Goal: Task Accomplishment & Management: Use online tool/utility

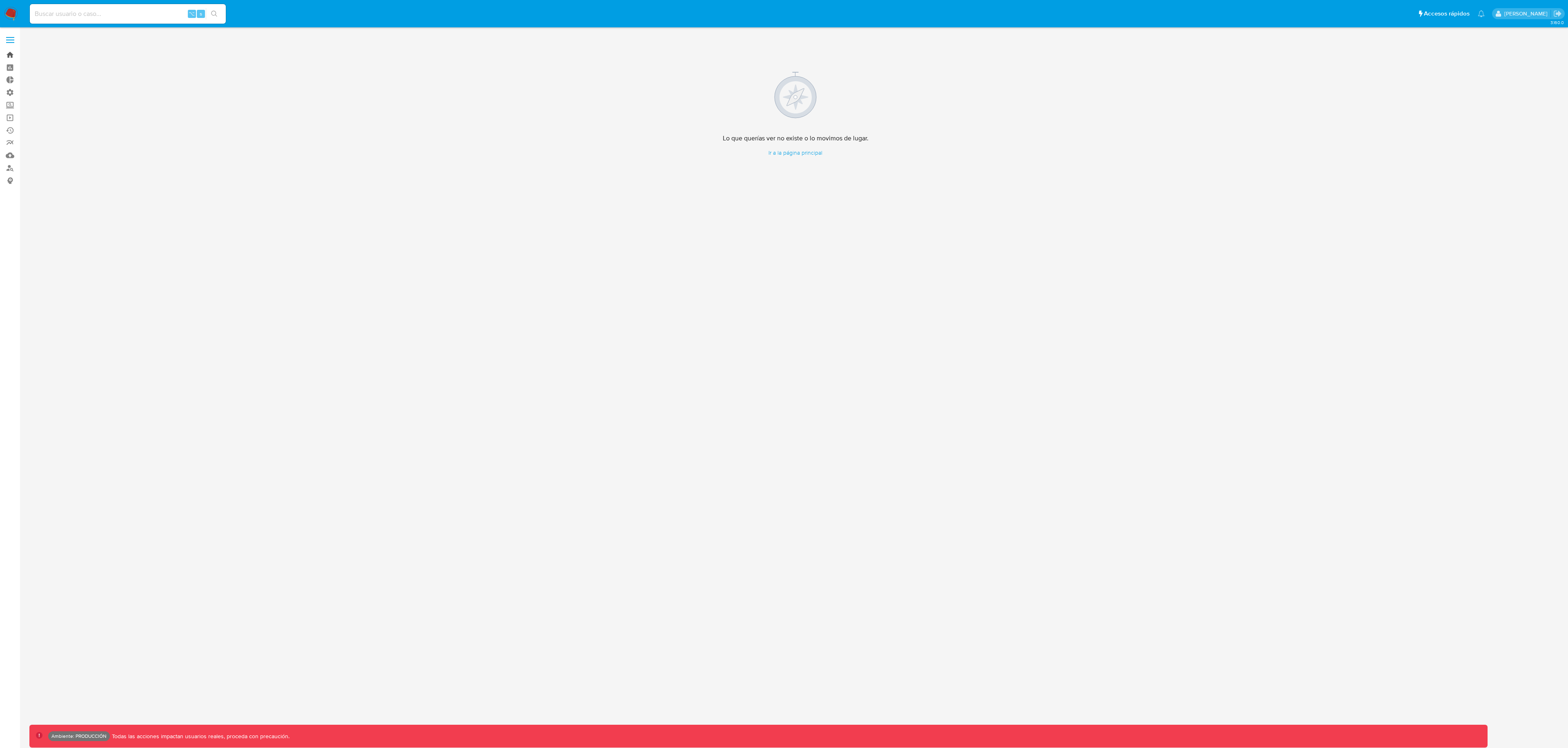
click at [12, 57] on link "Bandeja" at bounding box center [48, 55] width 97 height 13
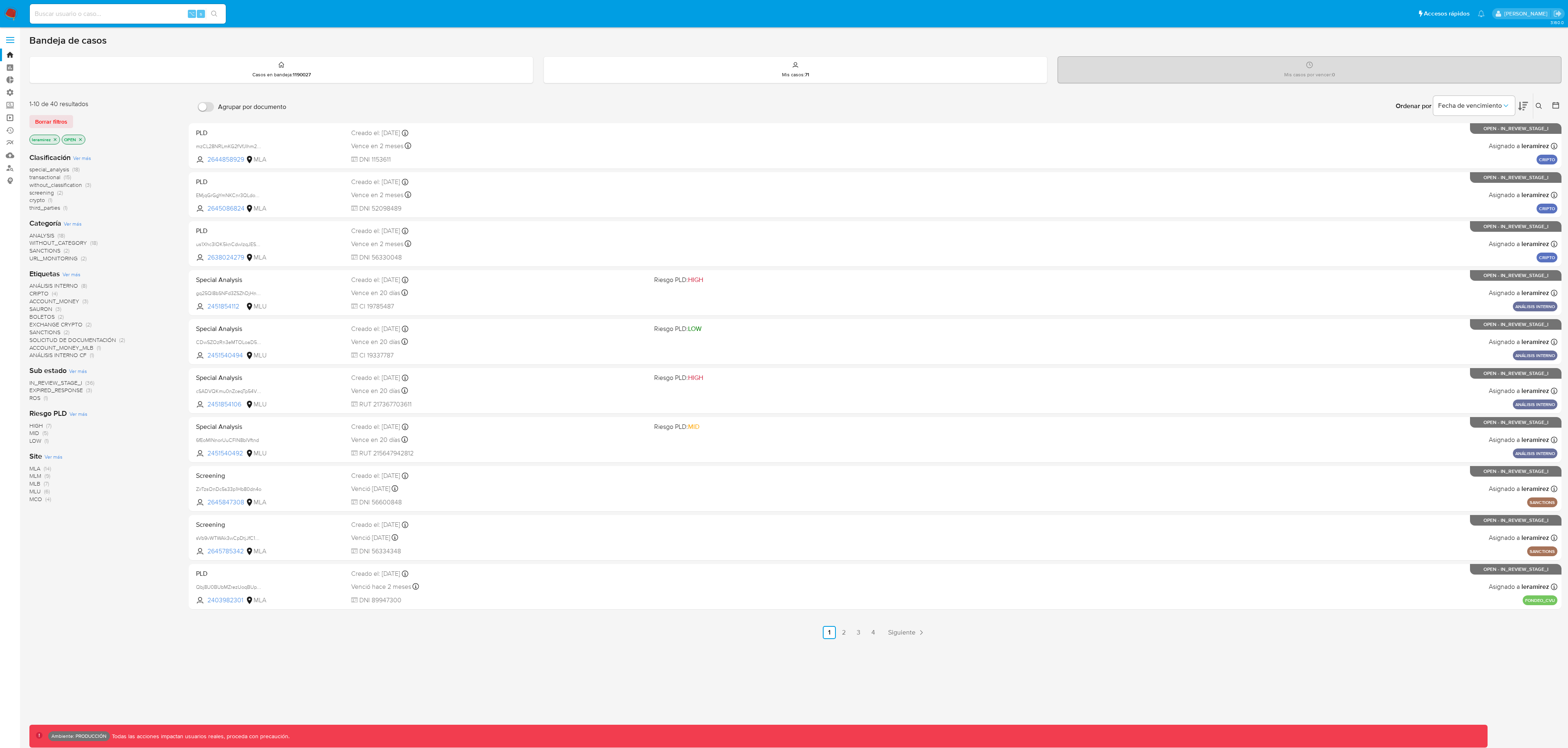
click at [13, 116] on link "Operaciones masivas" at bounding box center [48, 118] width 97 height 13
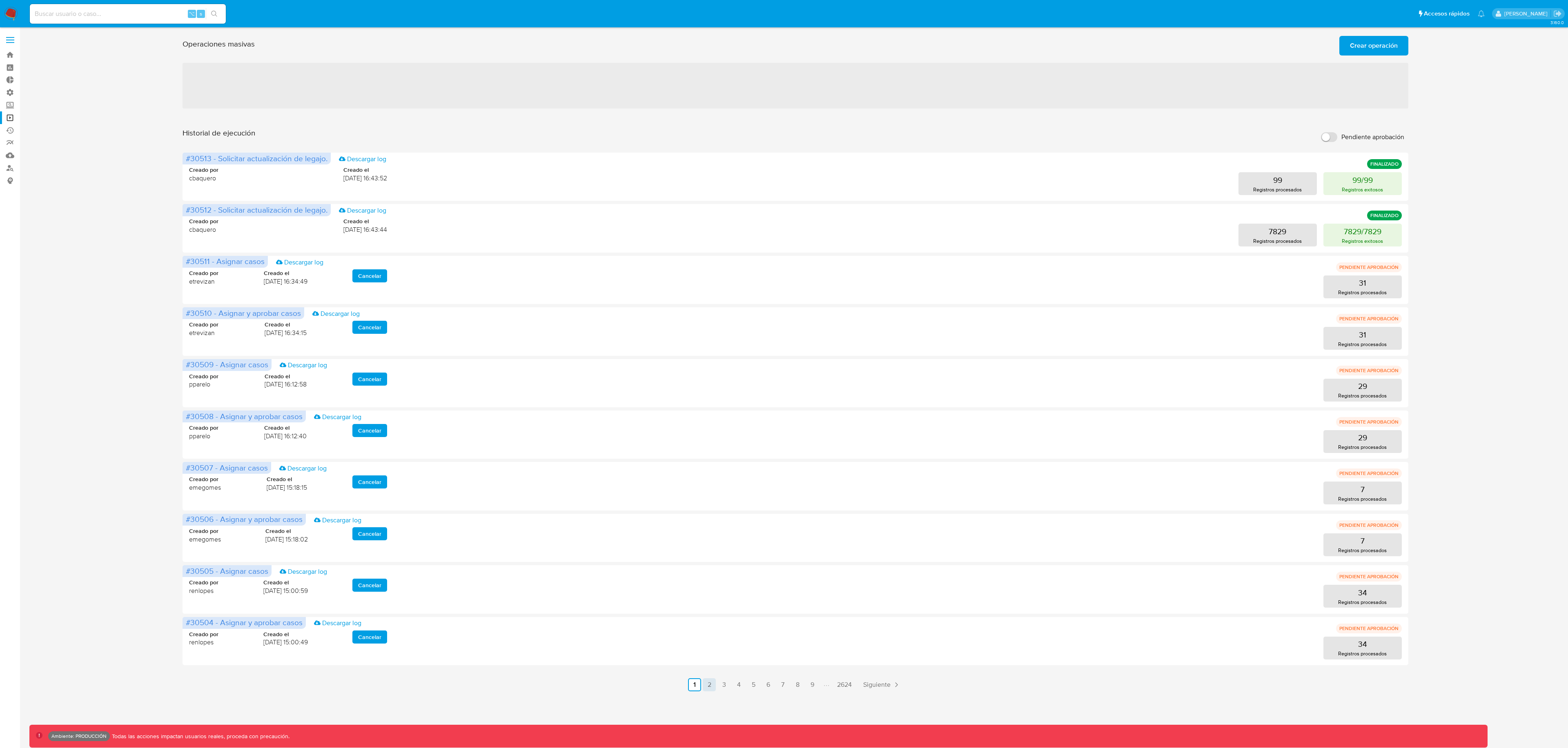
click at [715, 687] on link "2" at bounding box center [709, 685] width 13 height 13
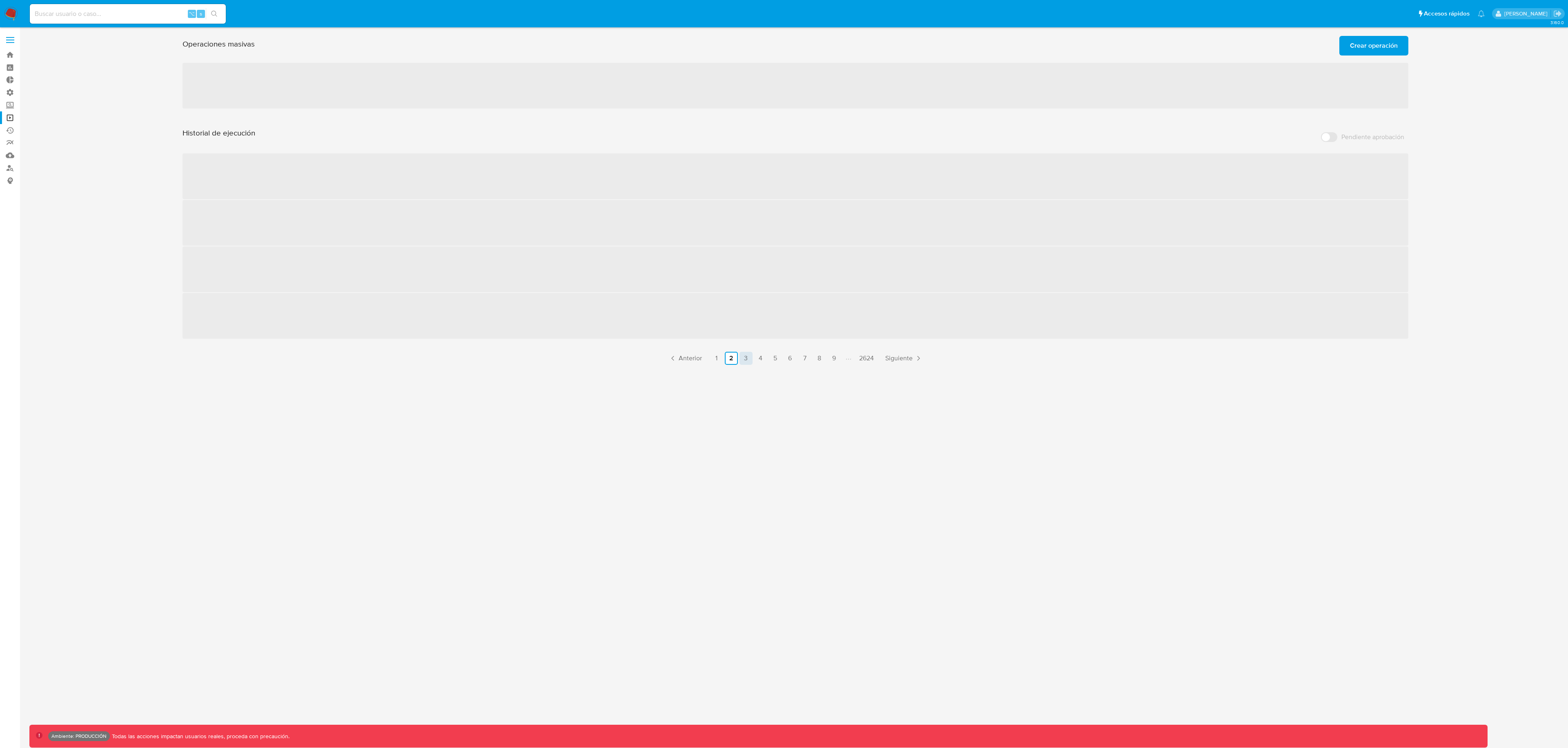
click at [744, 362] on link "3" at bounding box center [746, 359] width 13 height 13
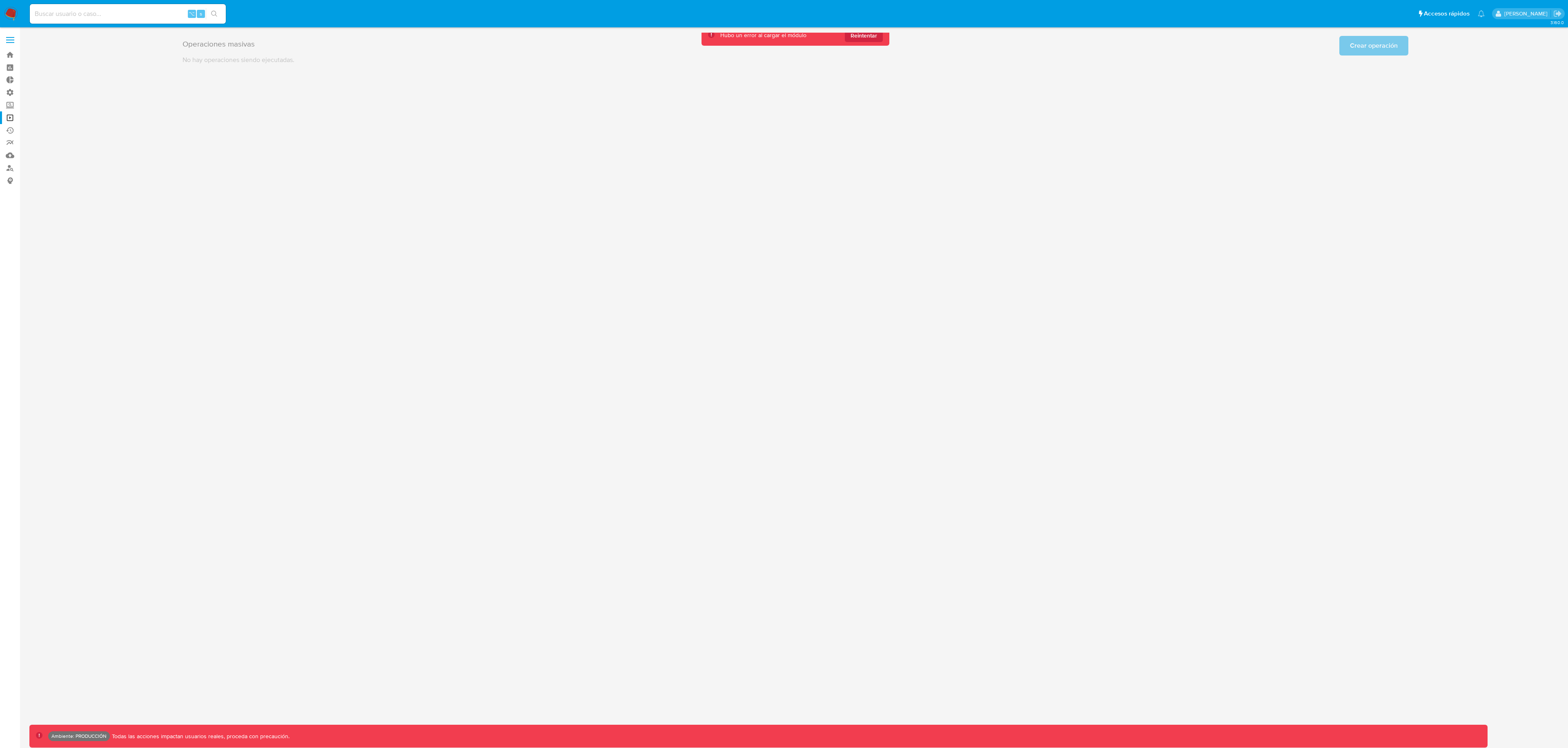
click at [878, 39] on button "Reintentar" at bounding box center [864, 35] width 38 height 13
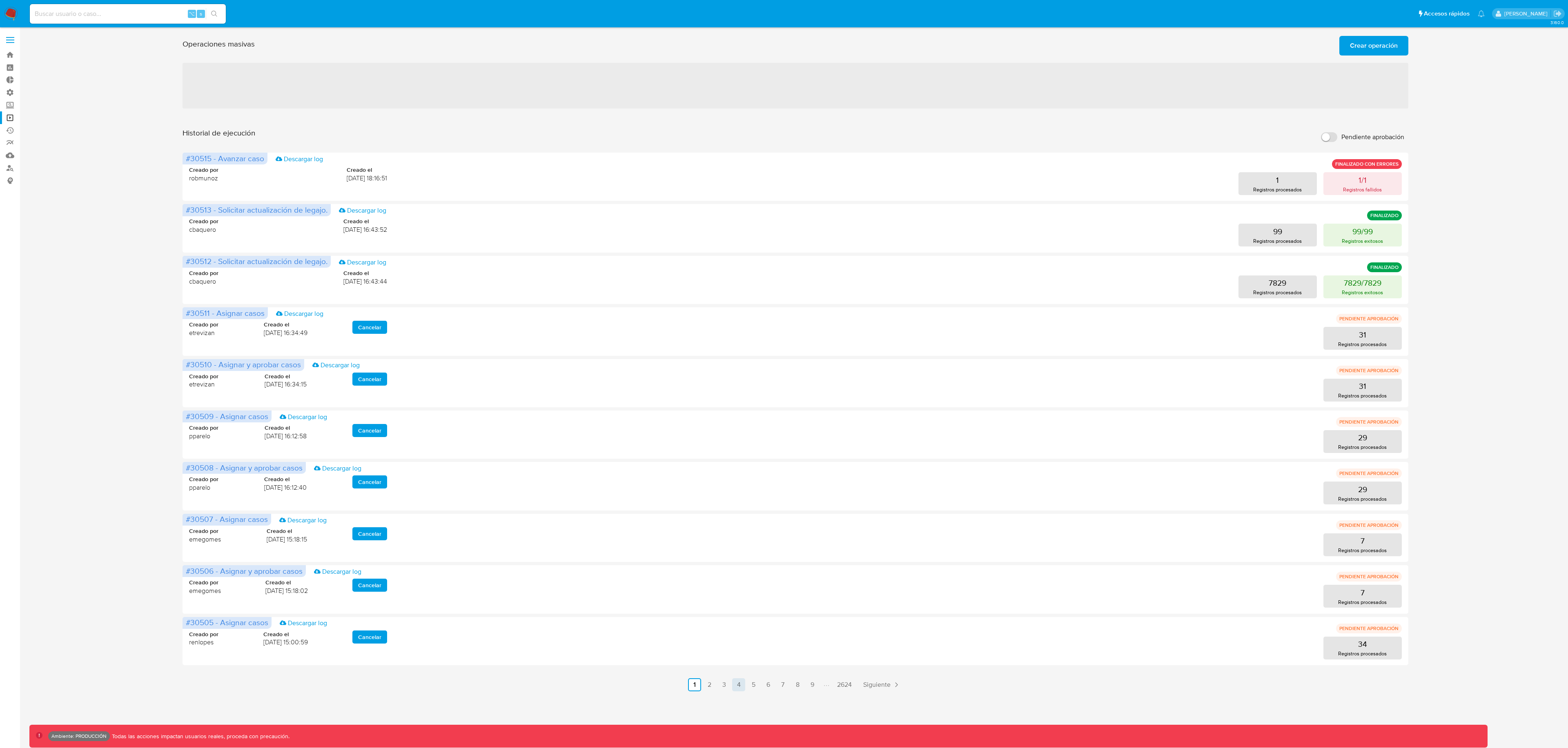
click at [733, 687] on link "4" at bounding box center [739, 685] width 13 height 13
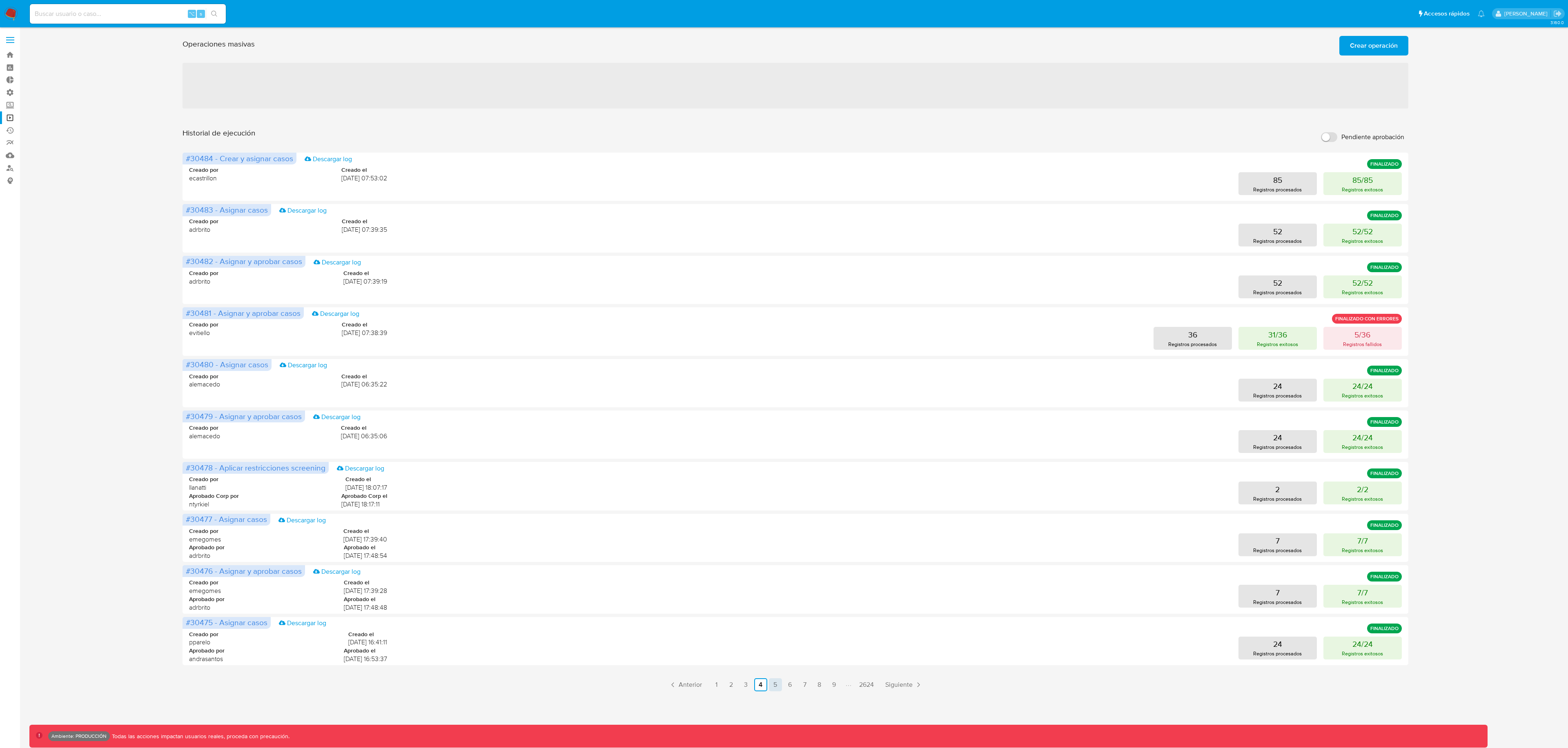
click at [772, 683] on link "5" at bounding box center [775, 685] width 13 height 13
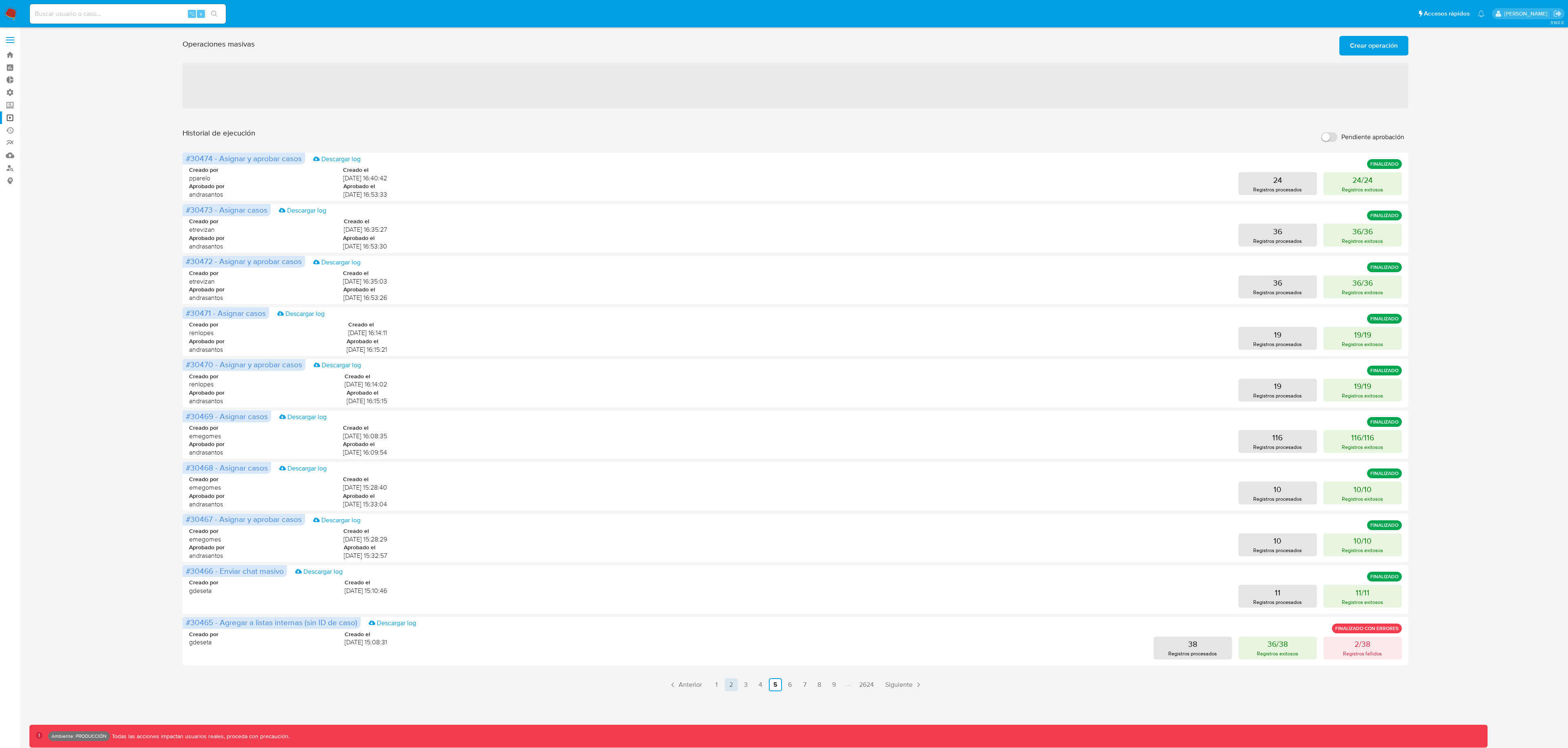
click at [732, 689] on link "2" at bounding box center [731, 685] width 13 height 13
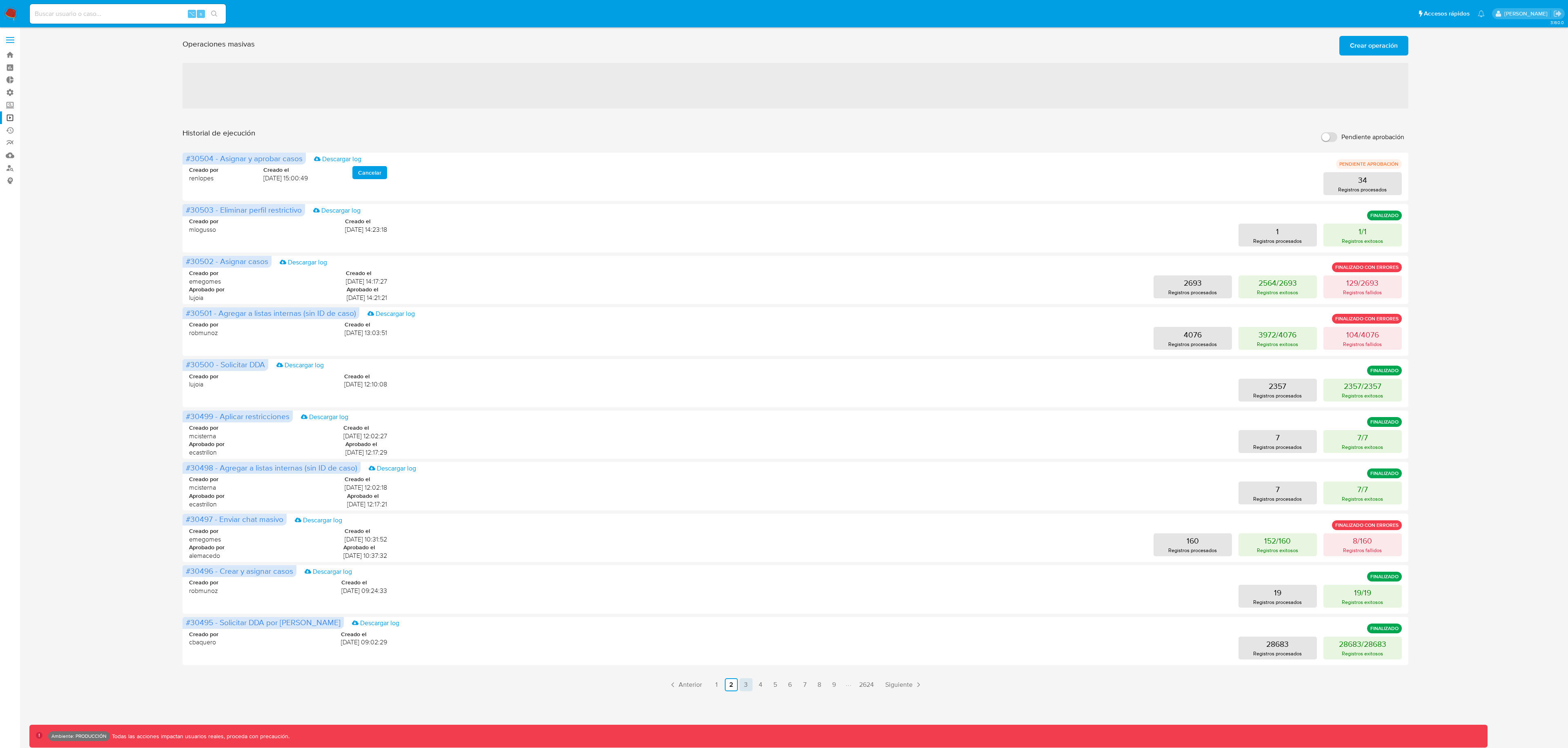
click at [746, 687] on link "3" at bounding box center [746, 685] width 13 height 13
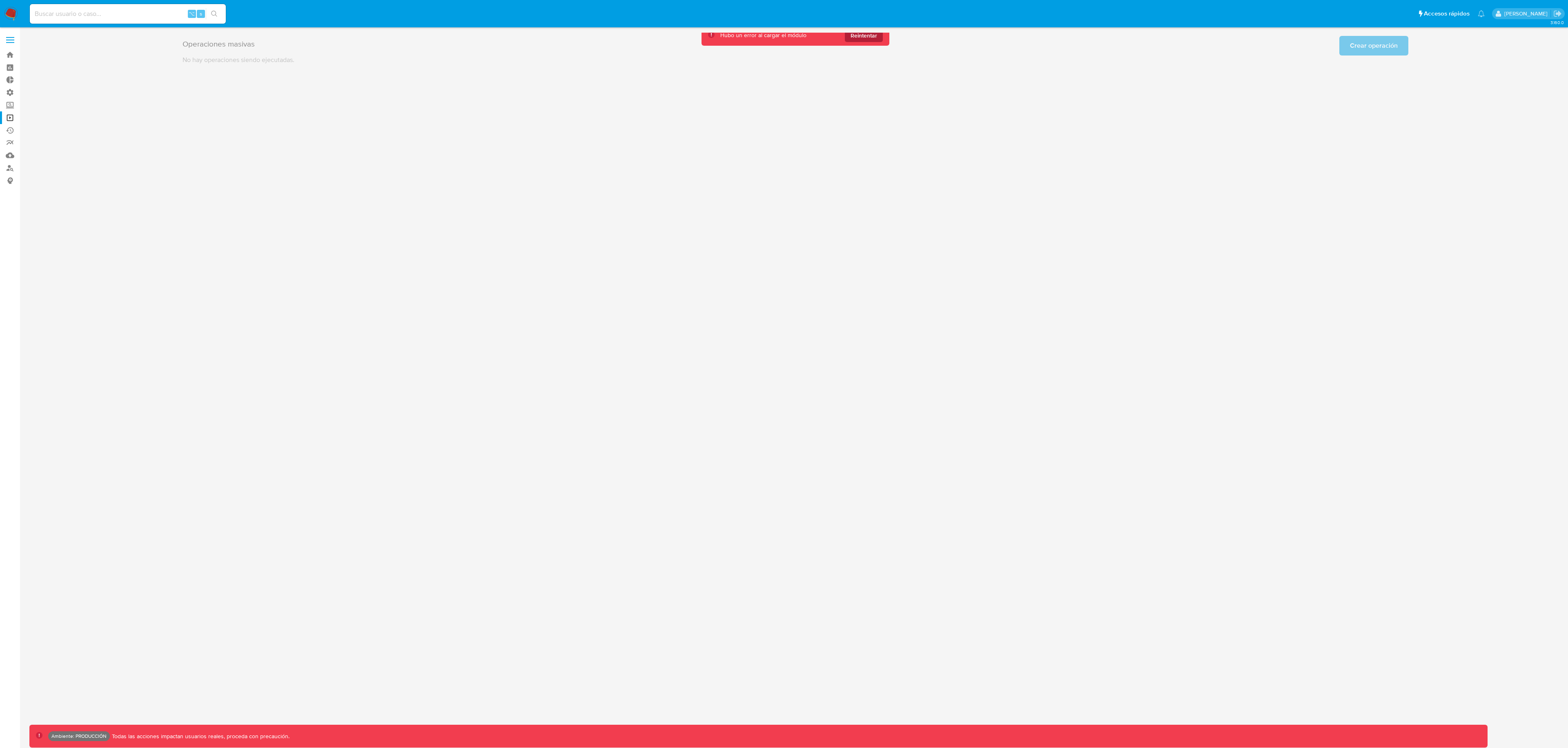
click at [866, 38] on span "Reintentar" at bounding box center [864, 35] width 26 height 13
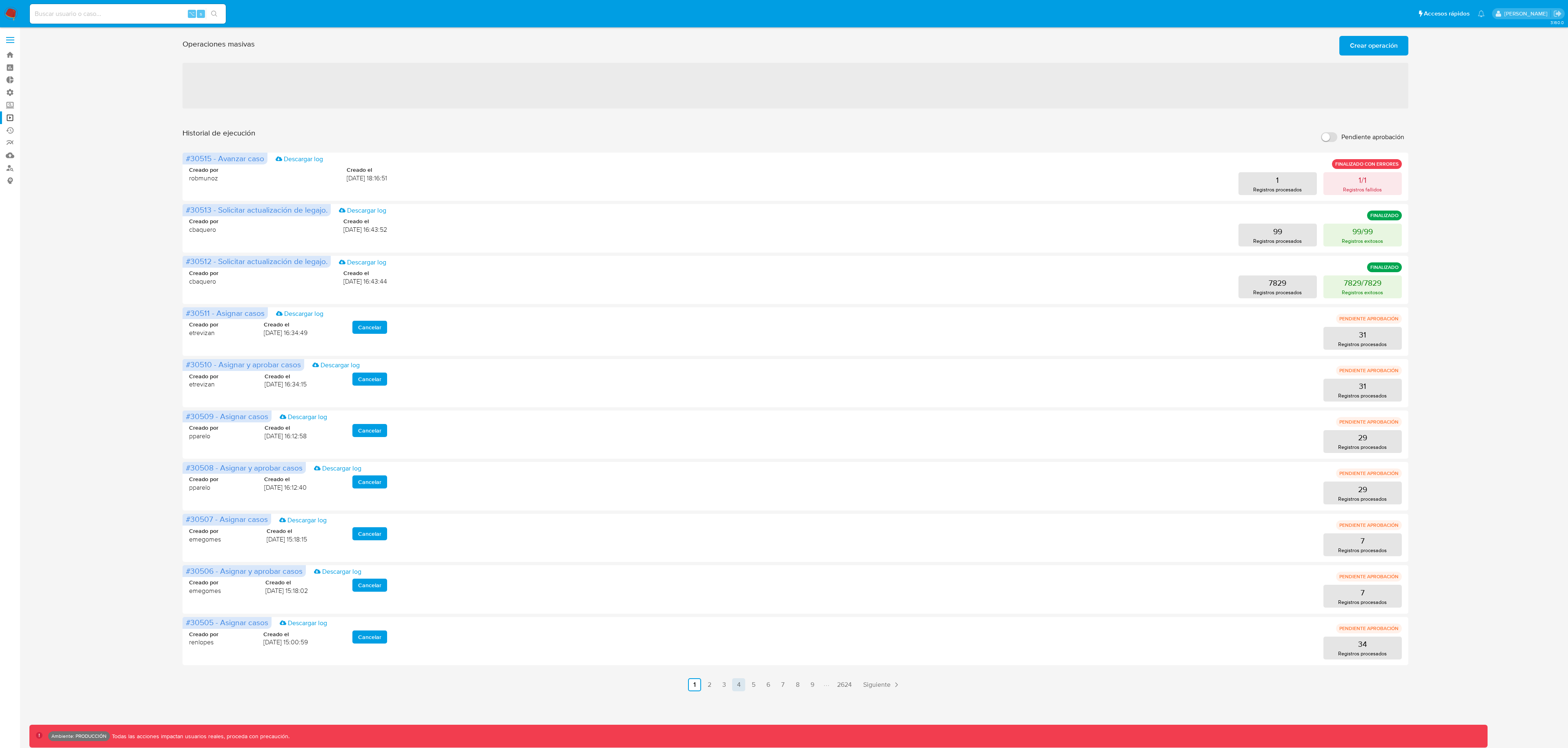
click at [735, 687] on link "4" at bounding box center [739, 685] width 13 height 13
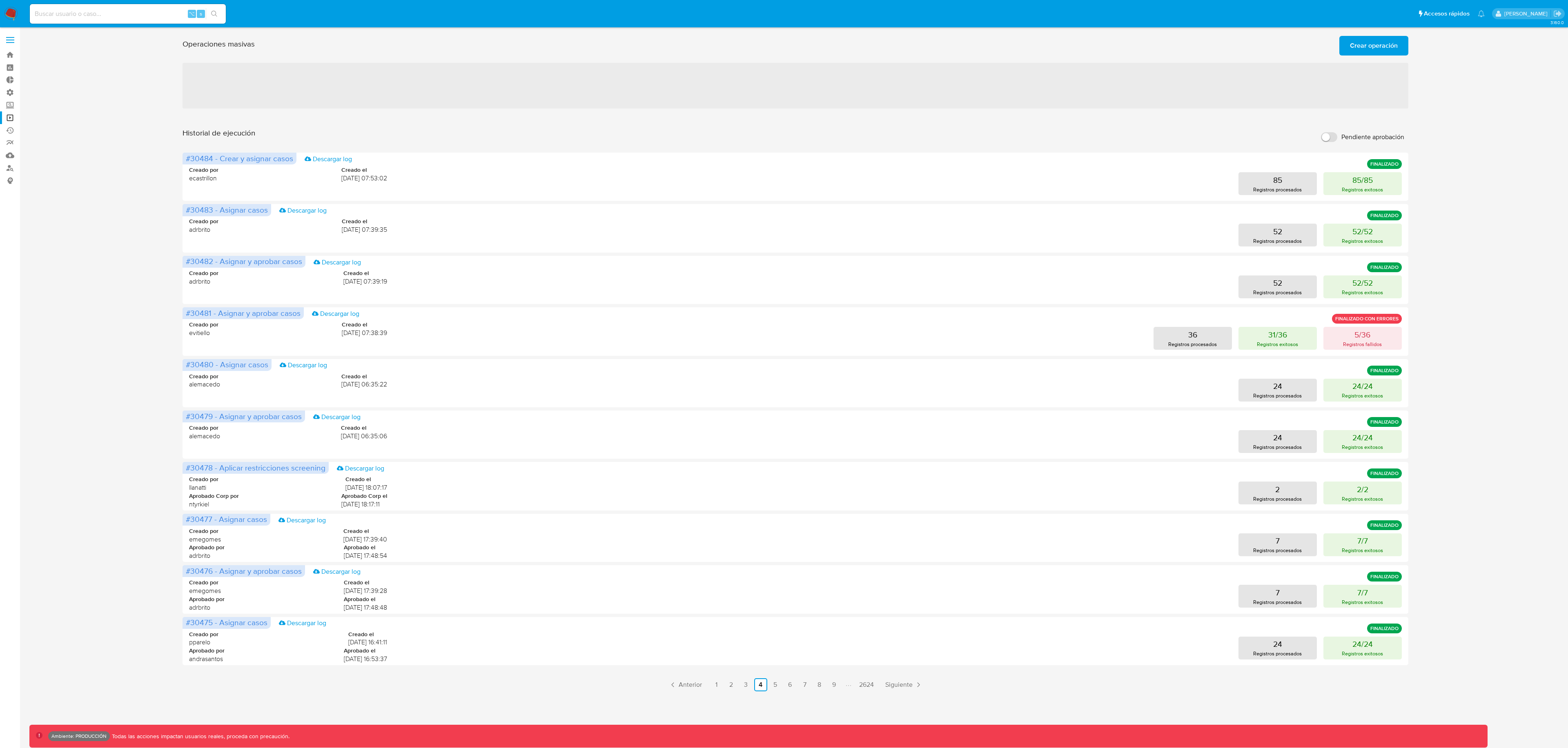
click at [782, 688] on ul "Anterior 1 2 3 4 5 6 7 8 9 2624 Siguiente" at bounding box center [795, 685] width 1226 height 13
click at [770, 682] on link "5" at bounding box center [775, 685] width 13 height 13
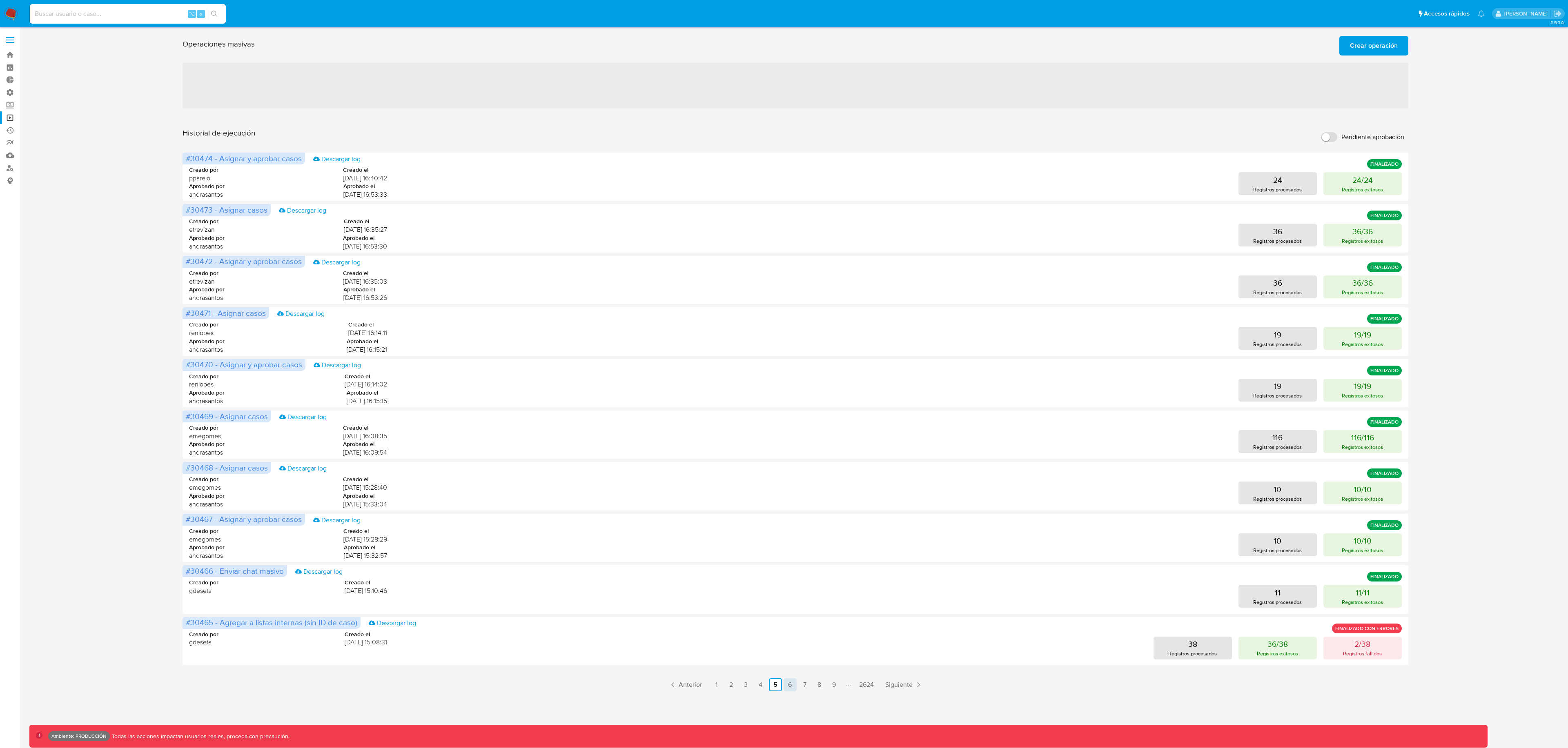
click at [794, 685] on link "6" at bounding box center [790, 685] width 13 height 13
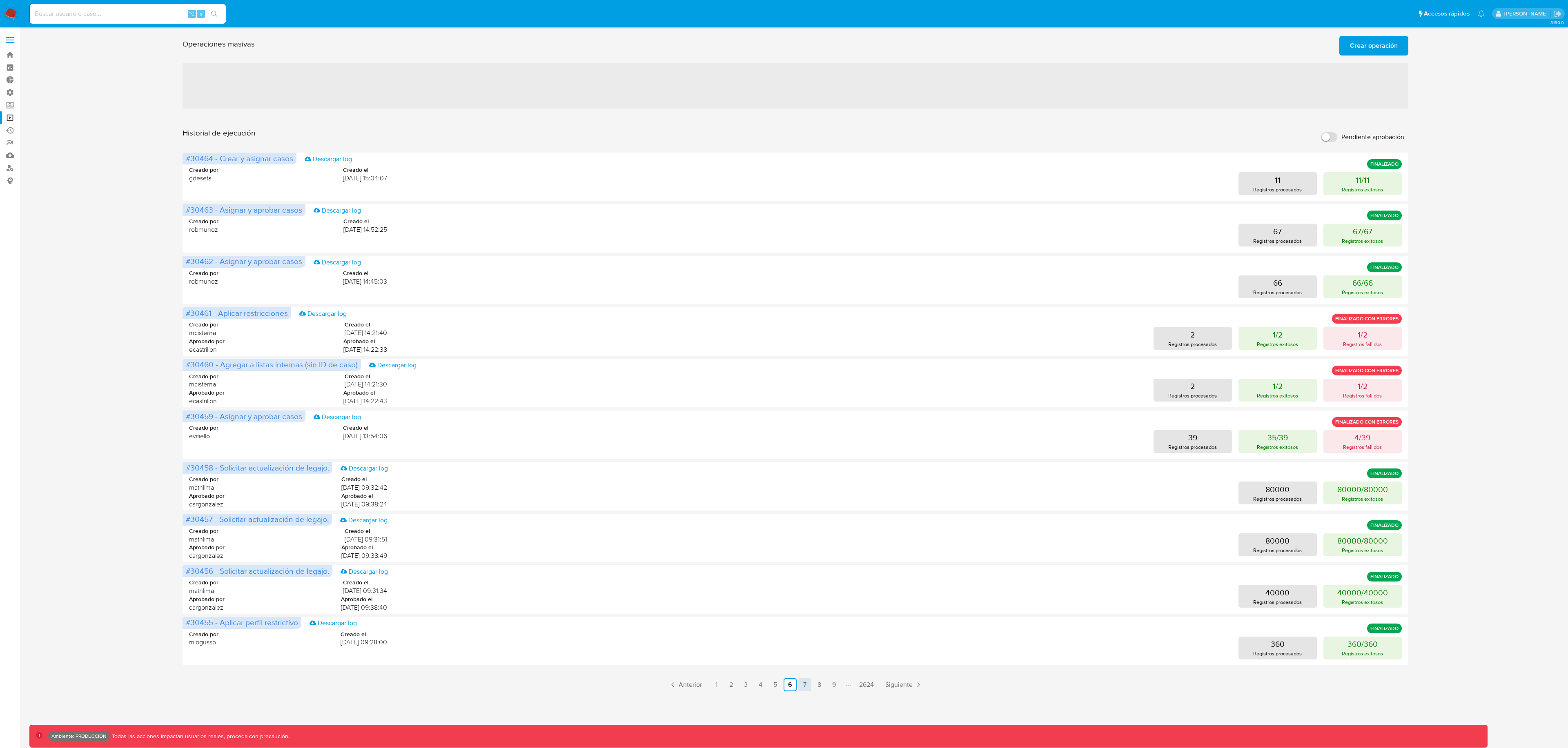
click at [807, 687] on link "7" at bounding box center [804, 685] width 13 height 13
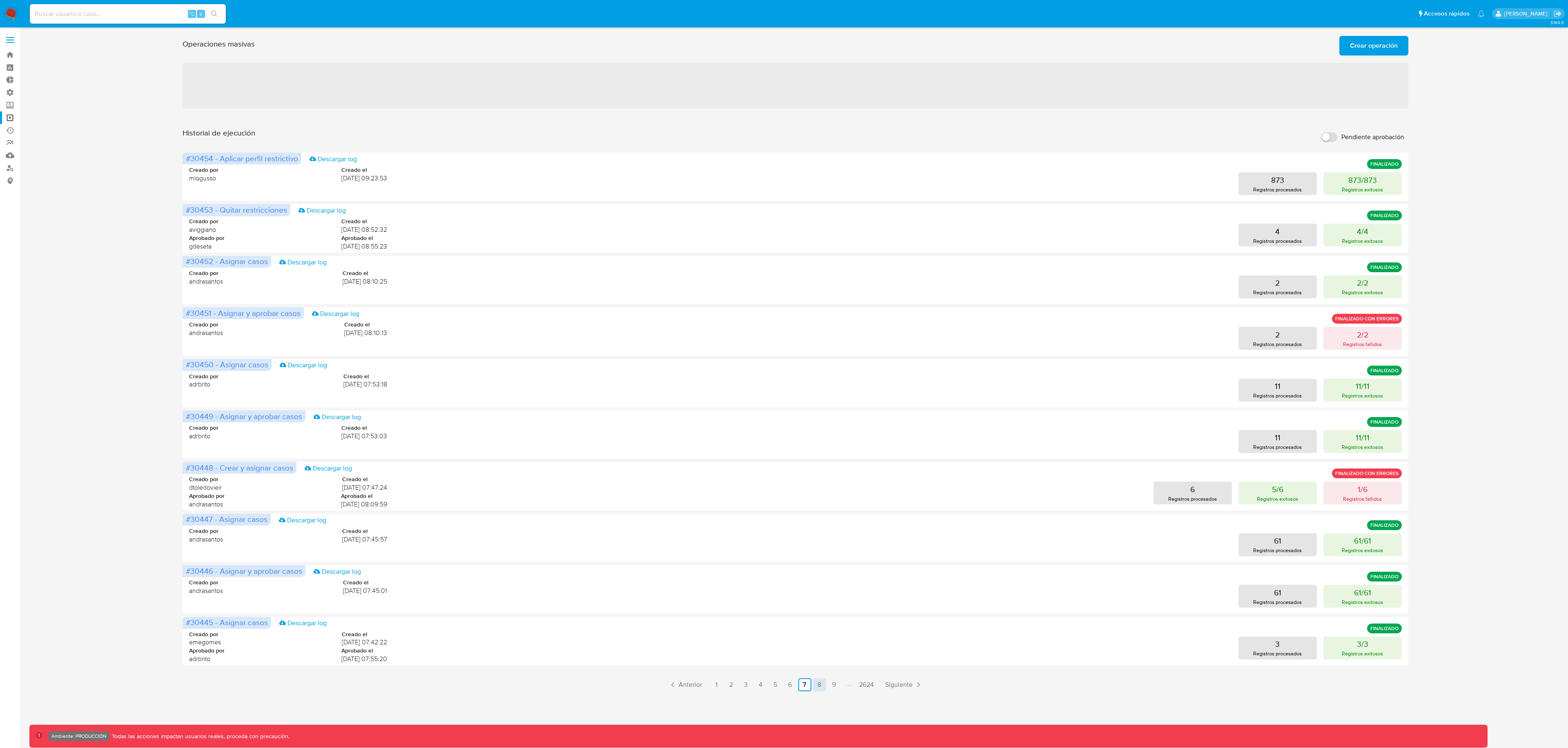
click at [819, 687] on link "8" at bounding box center [819, 685] width 13 height 13
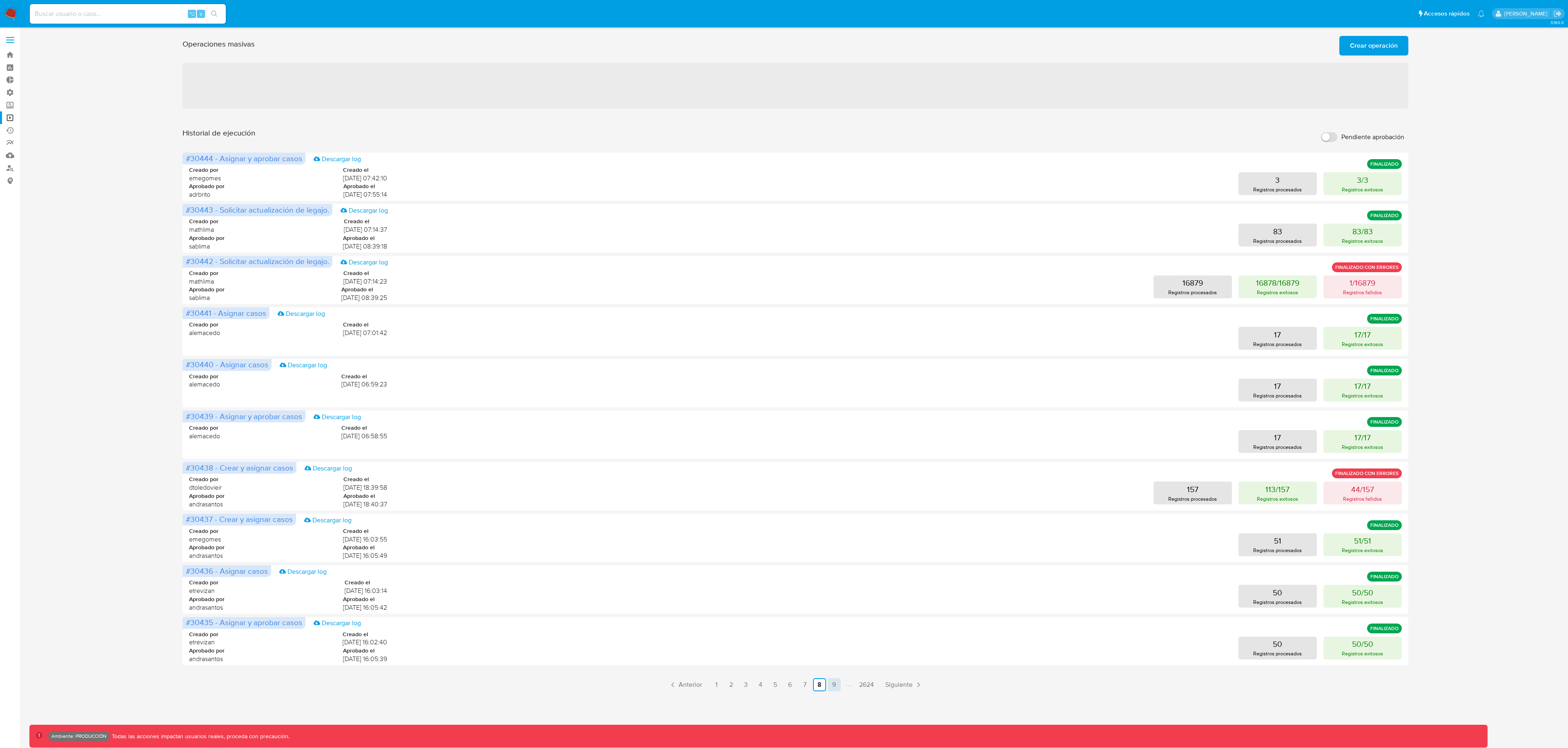
click at [835, 685] on link "9" at bounding box center [834, 685] width 13 height 13
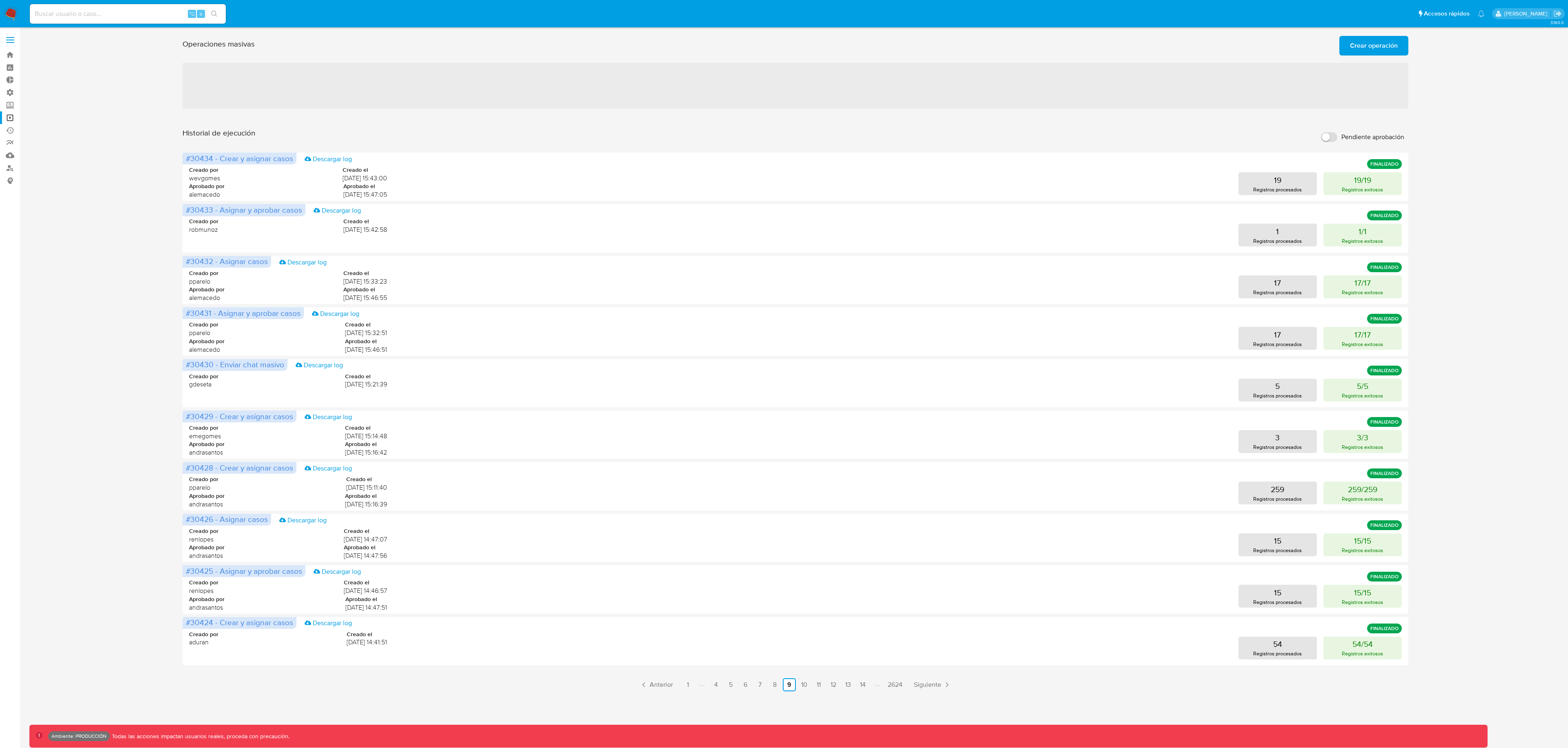
click at [811, 685] on ul "Anterior 1 4 5 6 7 8 9 10 11 12 13 14 2624 [GEOGRAPHIC_DATA]" at bounding box center [795, 685] width 1226 height 13
click at [806, 684] on link "10" at bounding box center [804, 685] width 13 height 13
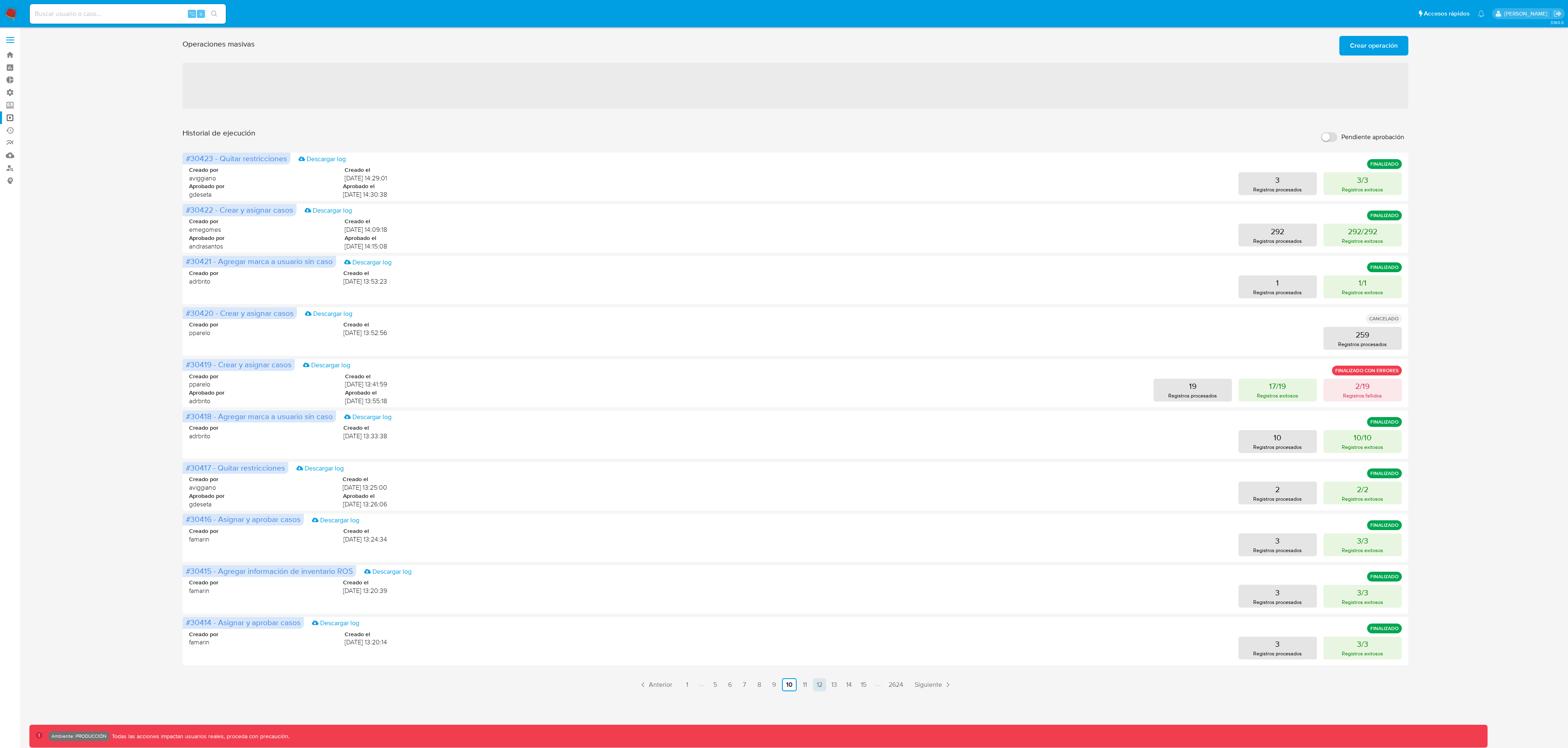
click at [819, 685] on link "12" at bounding box center [819, 685] width 13 height 13
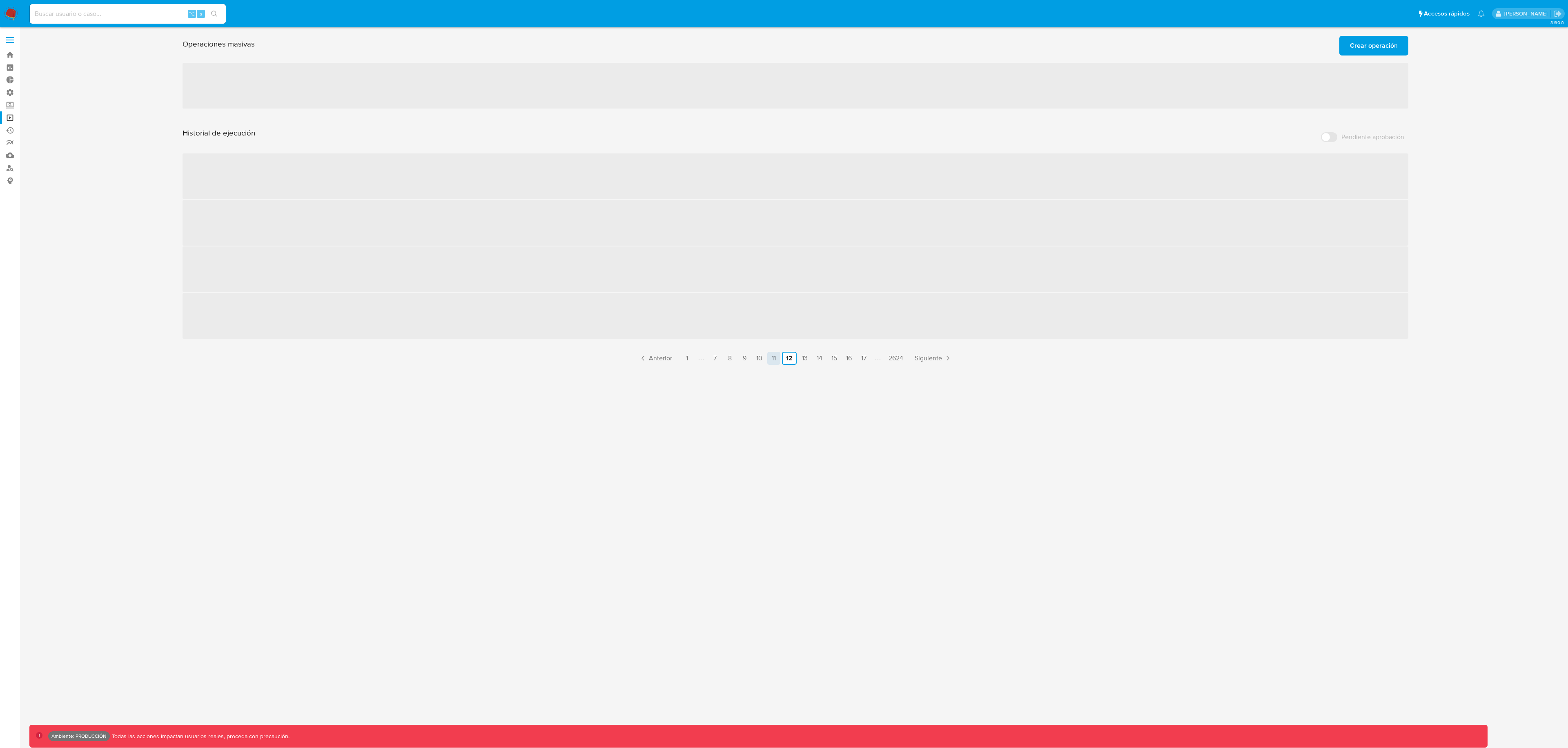
click at [772, 362] on link "11" at bounding box center [773, 359] width 13 height 13
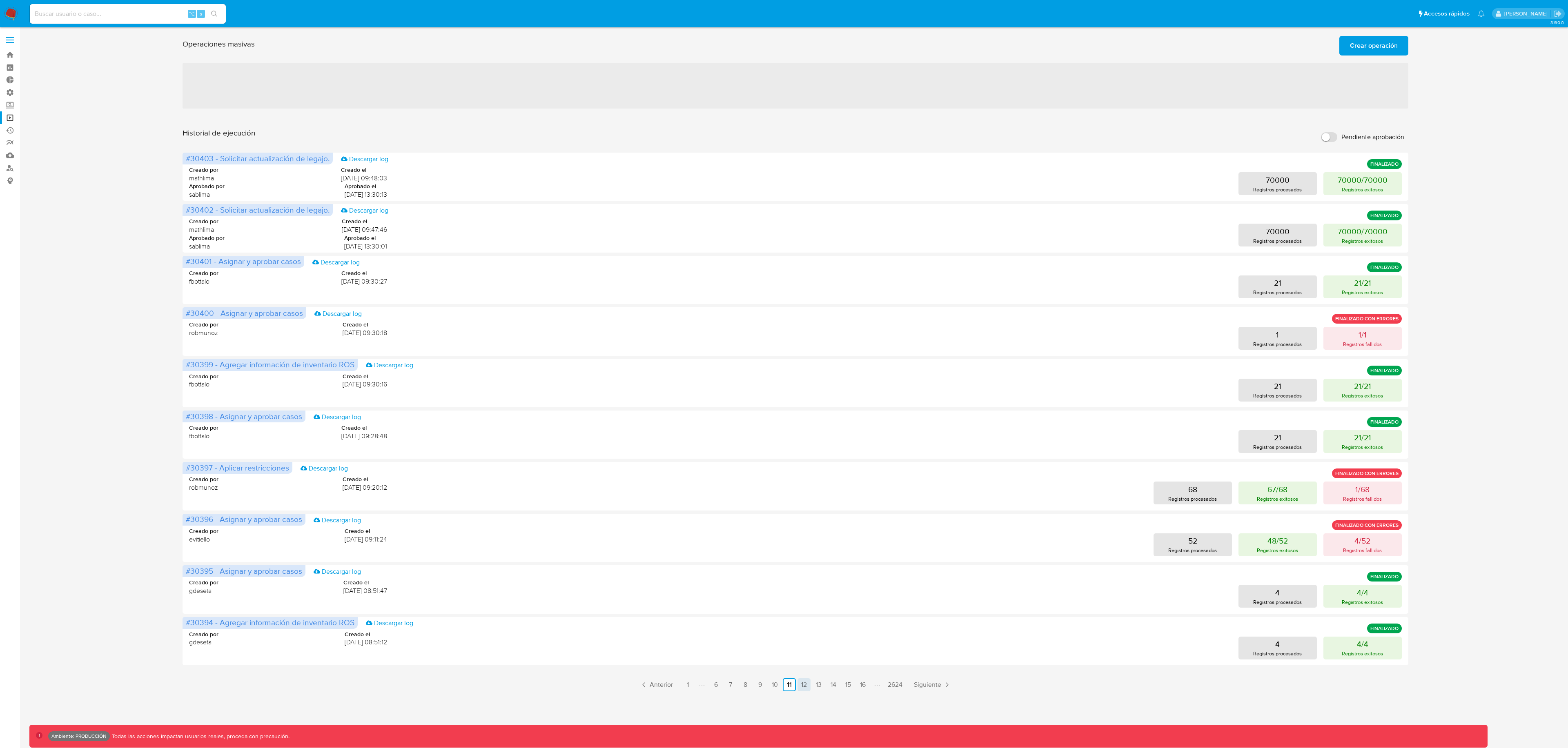
click at [808, 683] on link "12" at bounding box center [804, 685] width 13 height 13
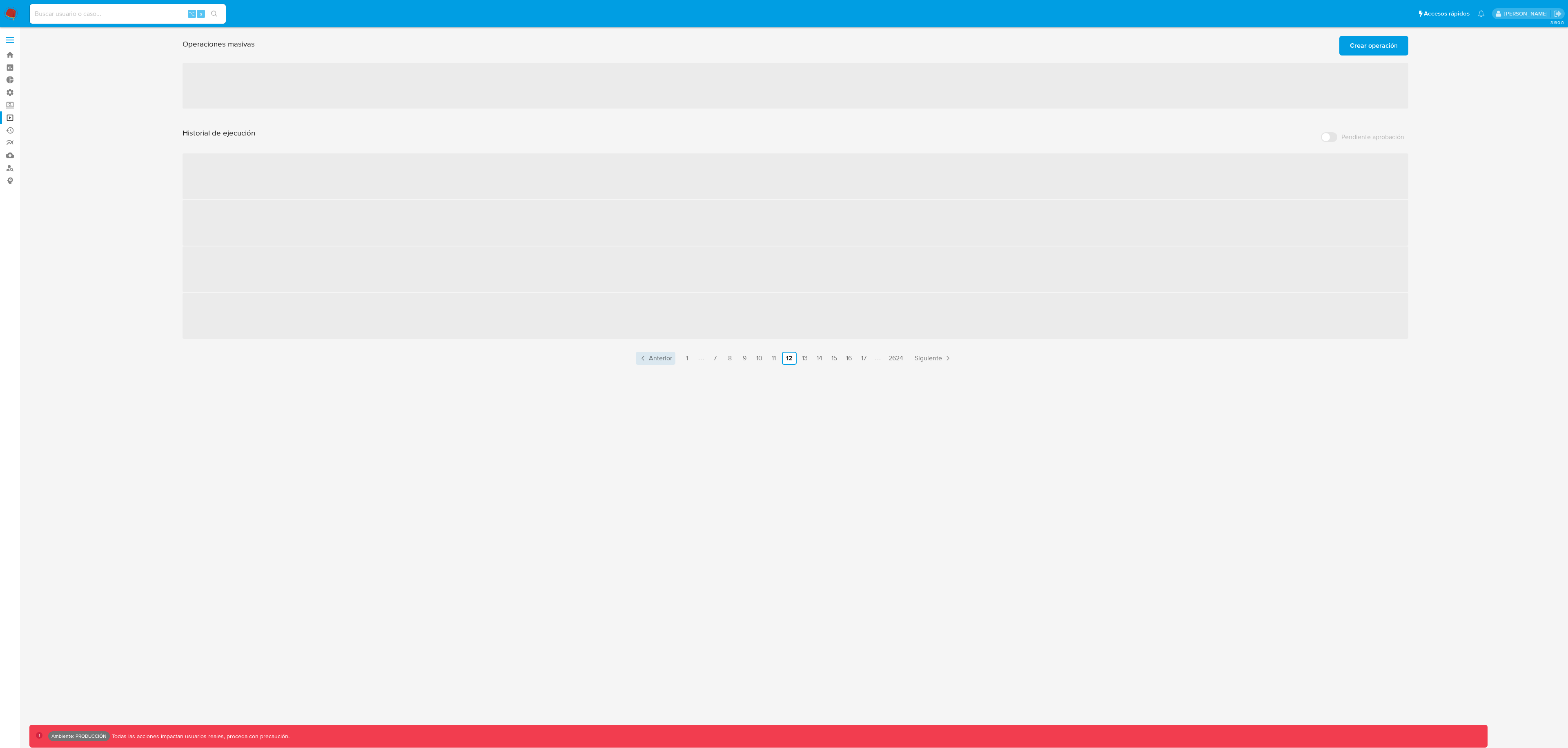
click at [650, 359] on span "Anterior" at bounding box center [660, 359] width 23 height 6
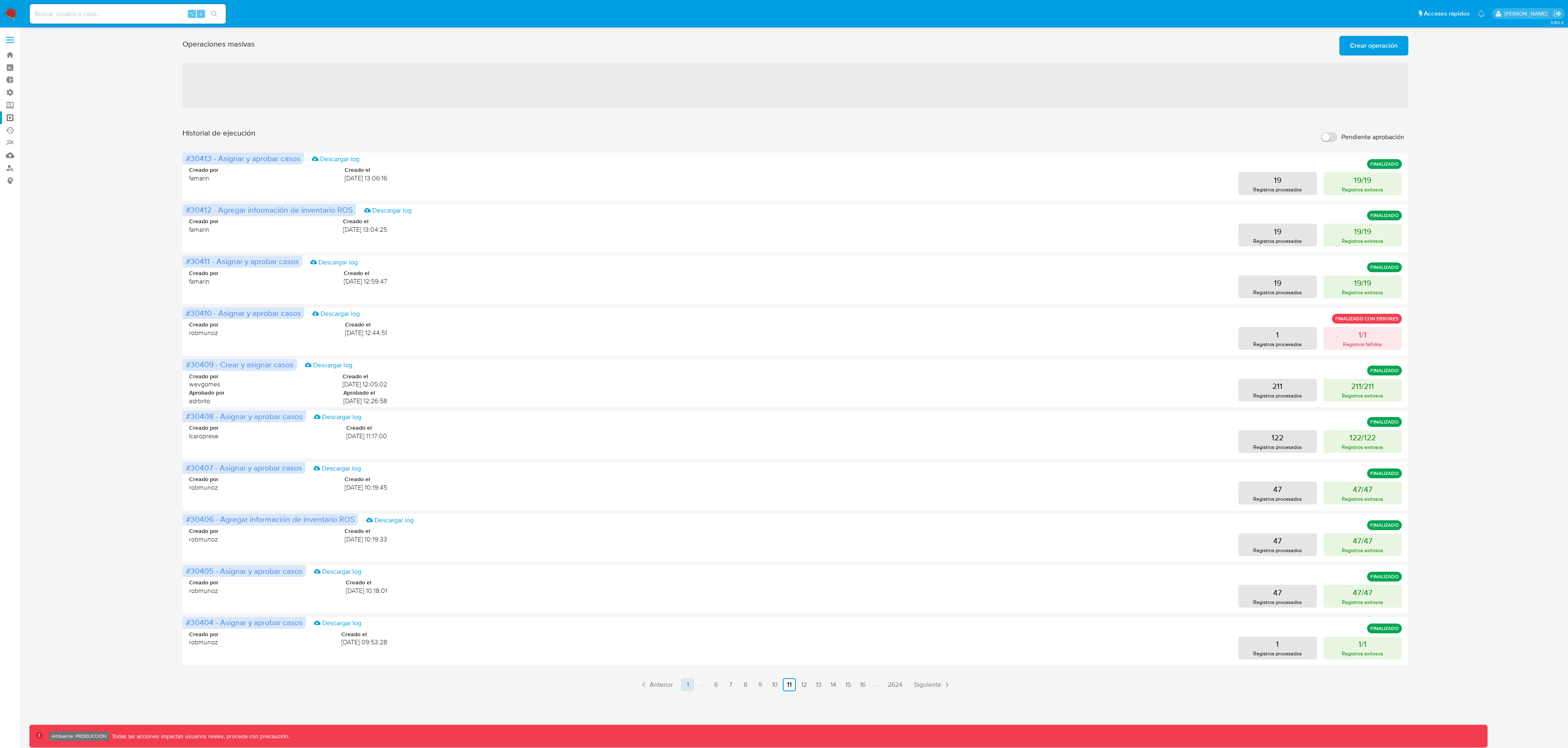
click at [690, 686] on link "1" at bounding box center [688, 685] width 13 height 13
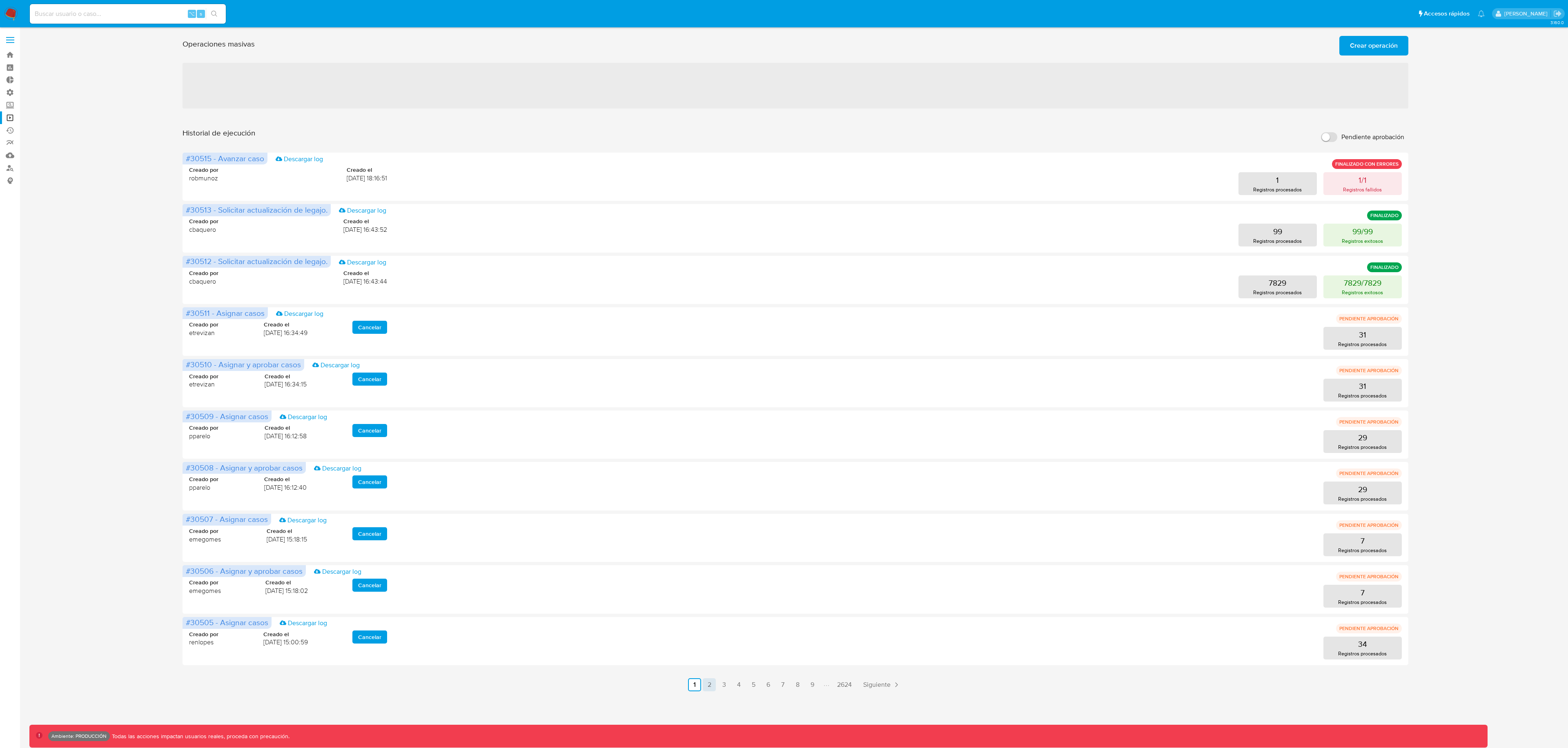
click at [706, 688] on link "2" at bounding box center [709, 685] width 13 height 13
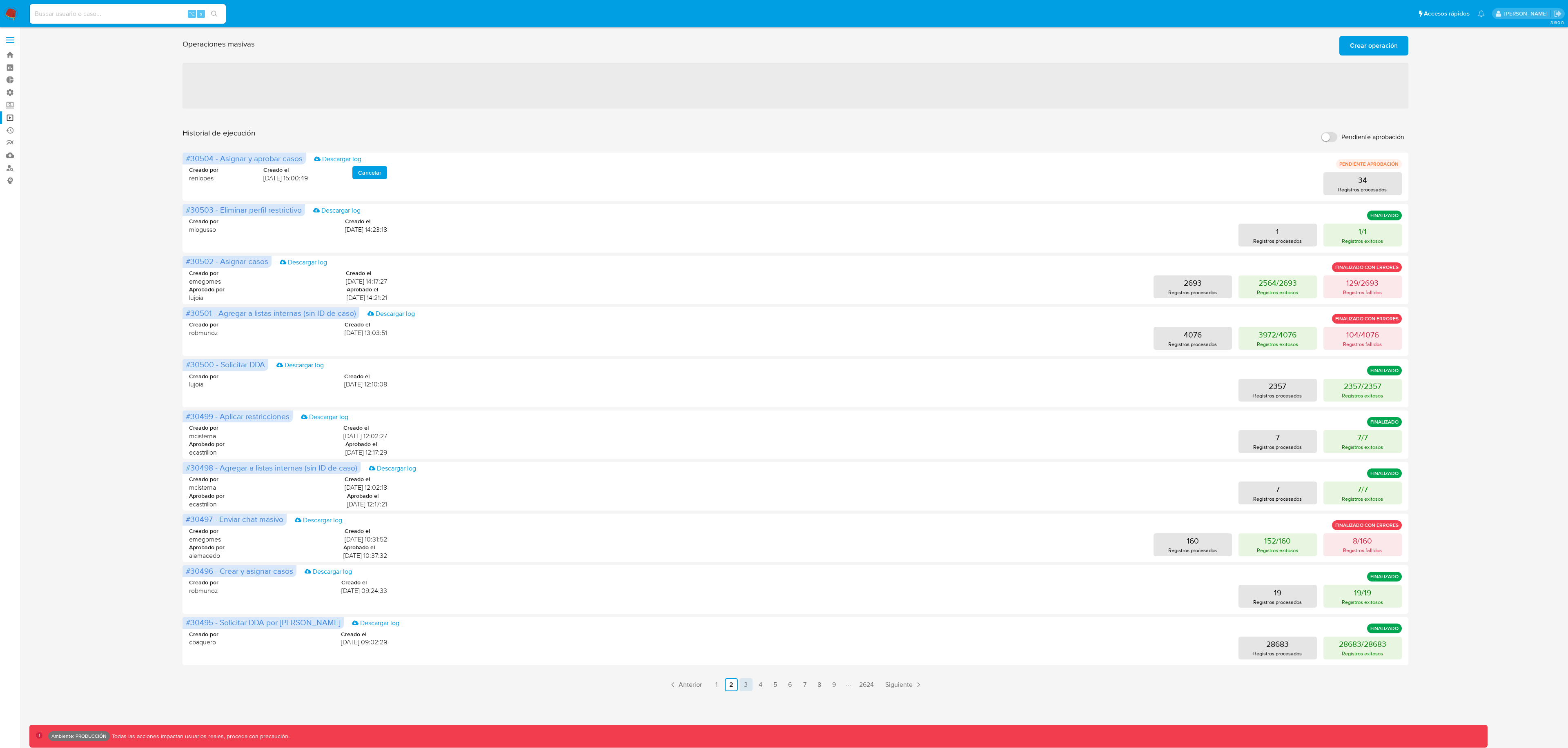
click at [744, 684] on link "3" at bounding box center [746, 685] width 13 height 13
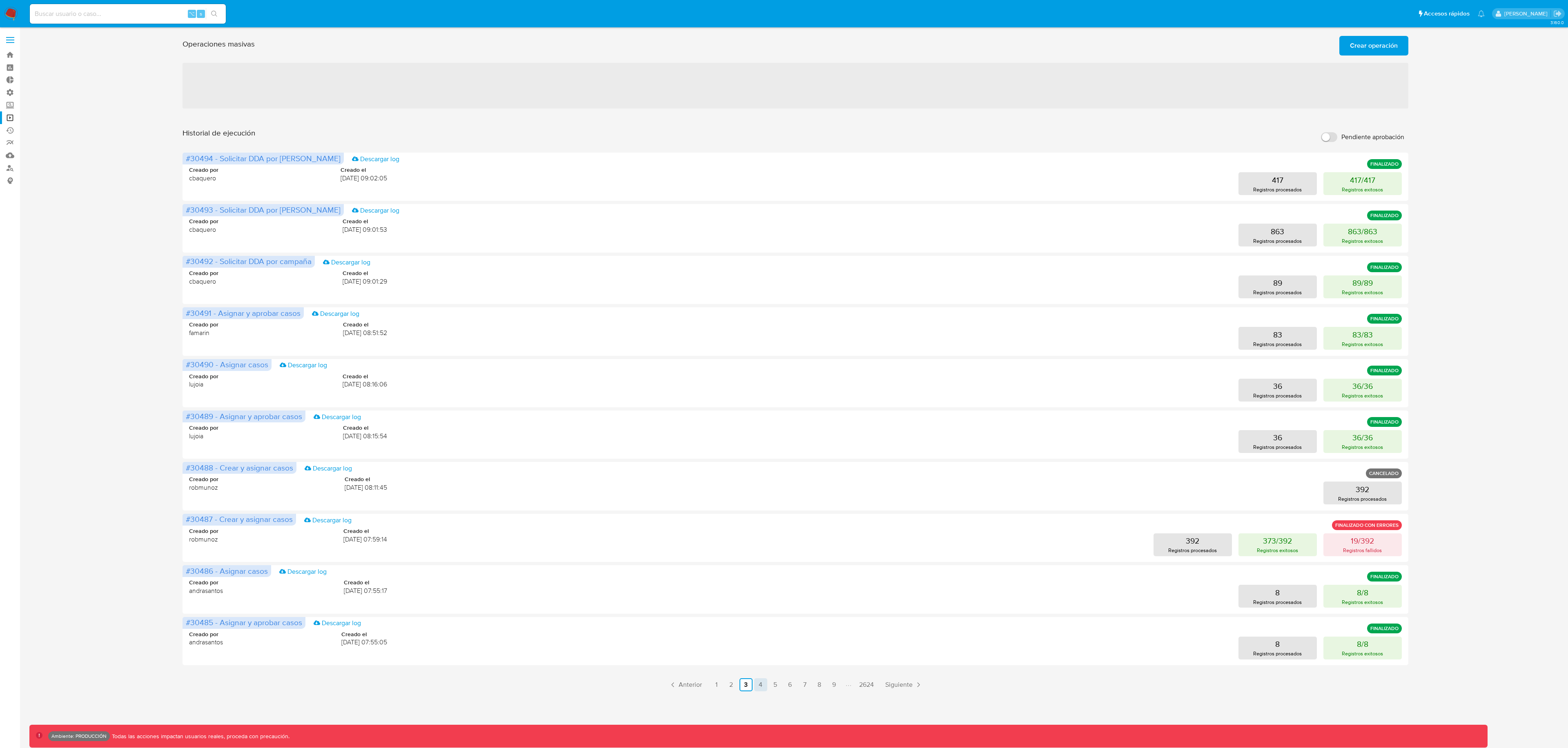
click at [762, 685] on link "4" at bounding box center [760, 685] width 13 height 13
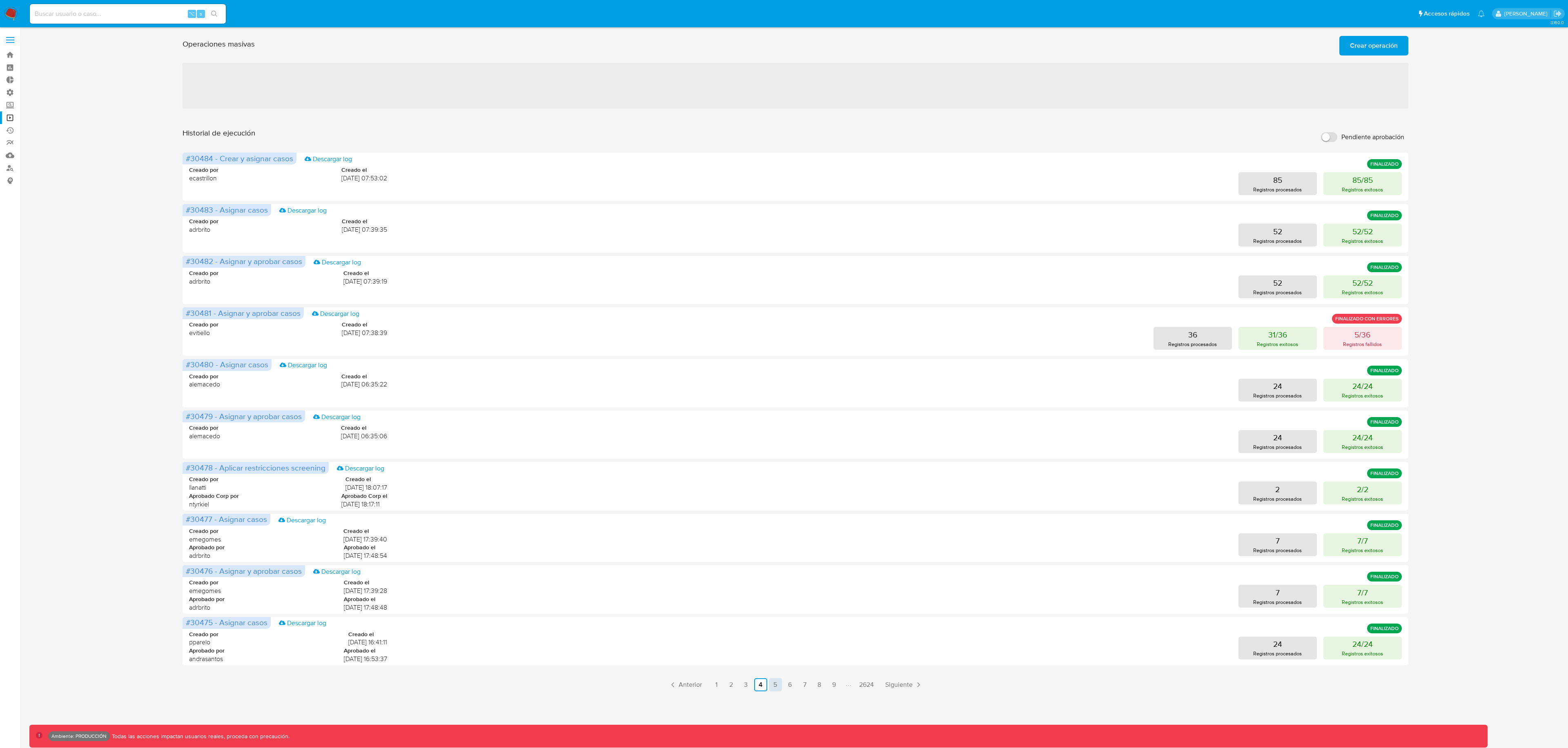
click at [773, 688] on link "5" at bounding box center [775, 685] width 13 height 13
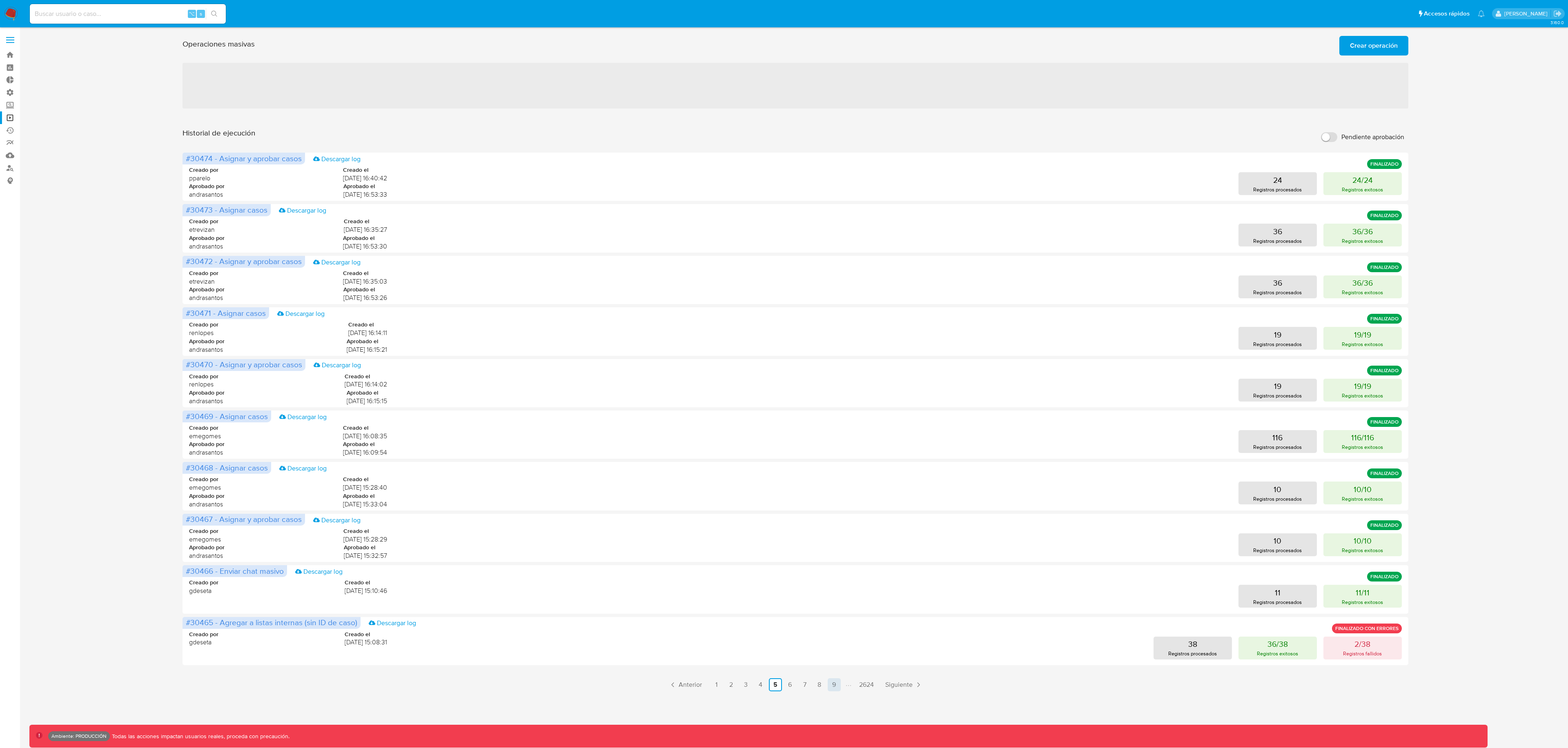
click at [839, 687] on link "9" at bounding box center [834, 685] width 13 height 13
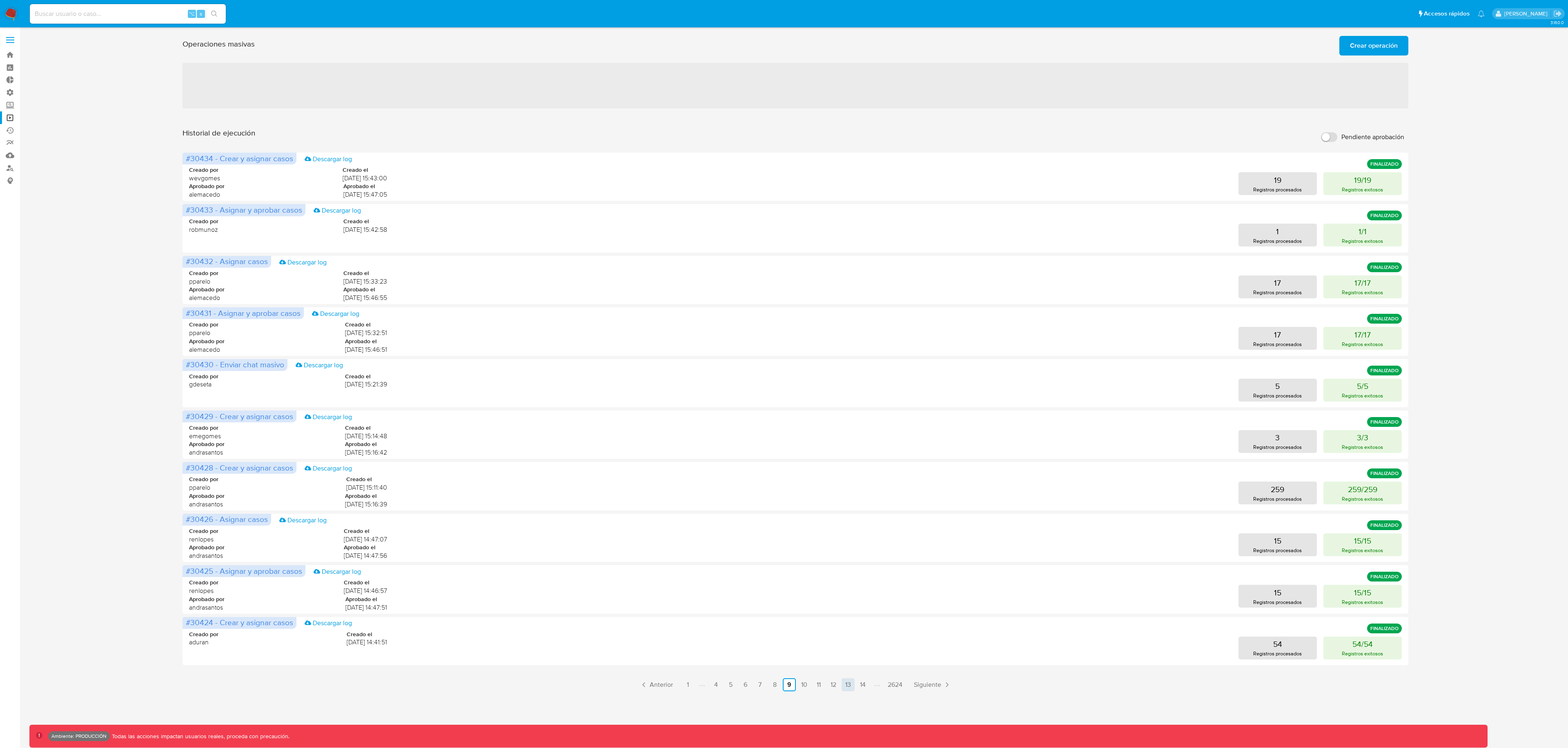
click at [848, 687] on link "13" at bounding box center [848, 685] width 13 height 13
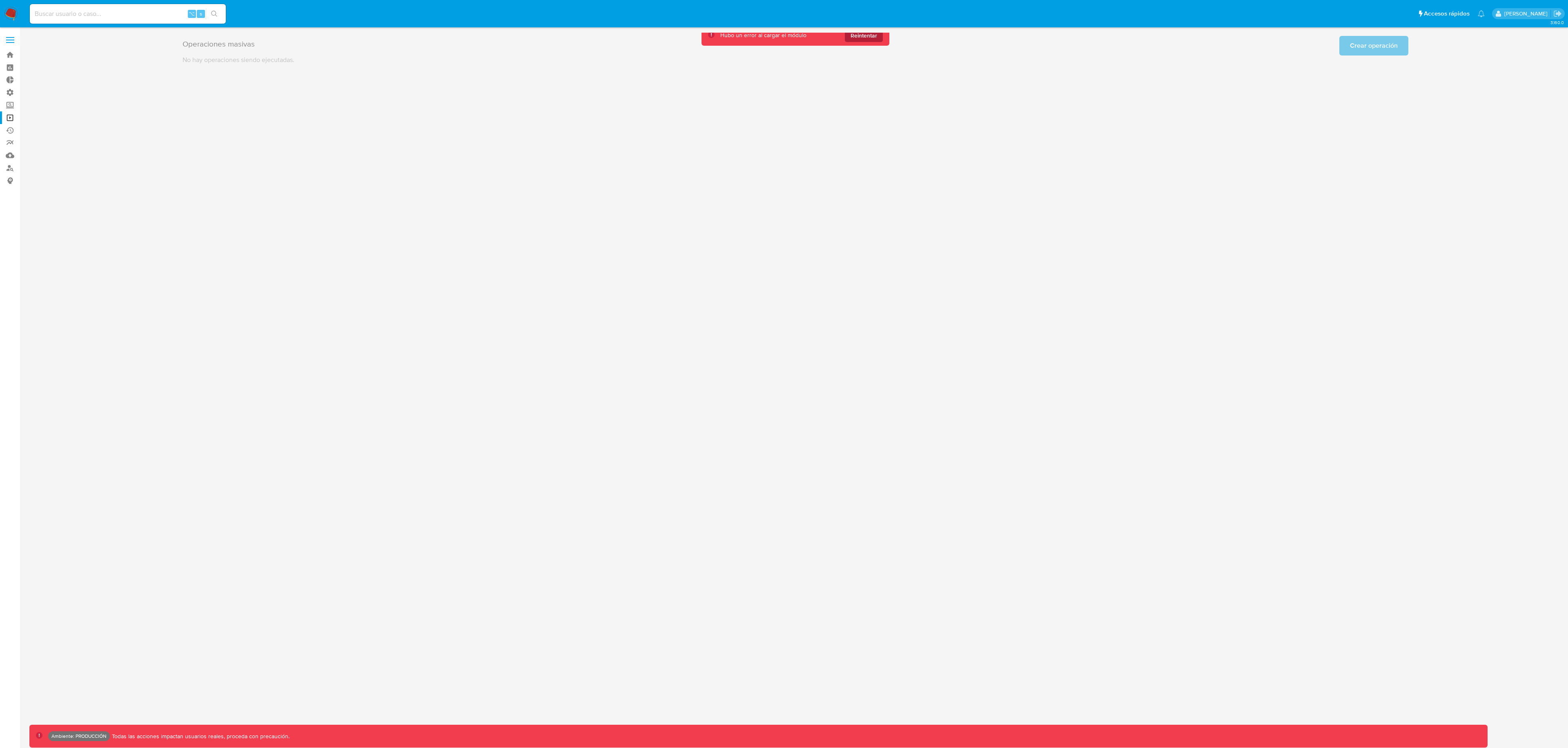
click at [864, 37] on span "Reintentar" at bounding box center [864, 35] width 26 height 13
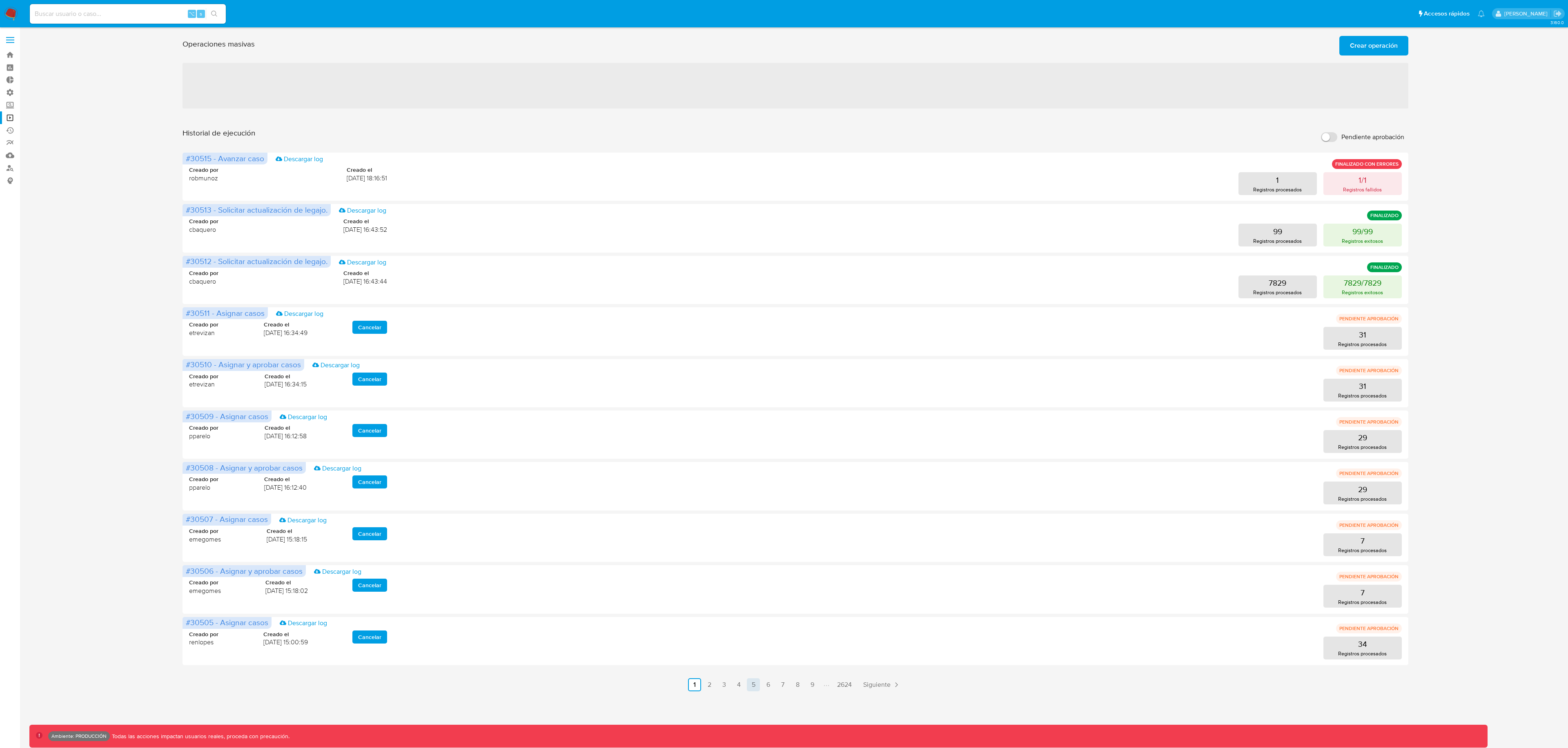
click at [748, 687] on link "5" at bounding box center [753, 685] width 13 height 13
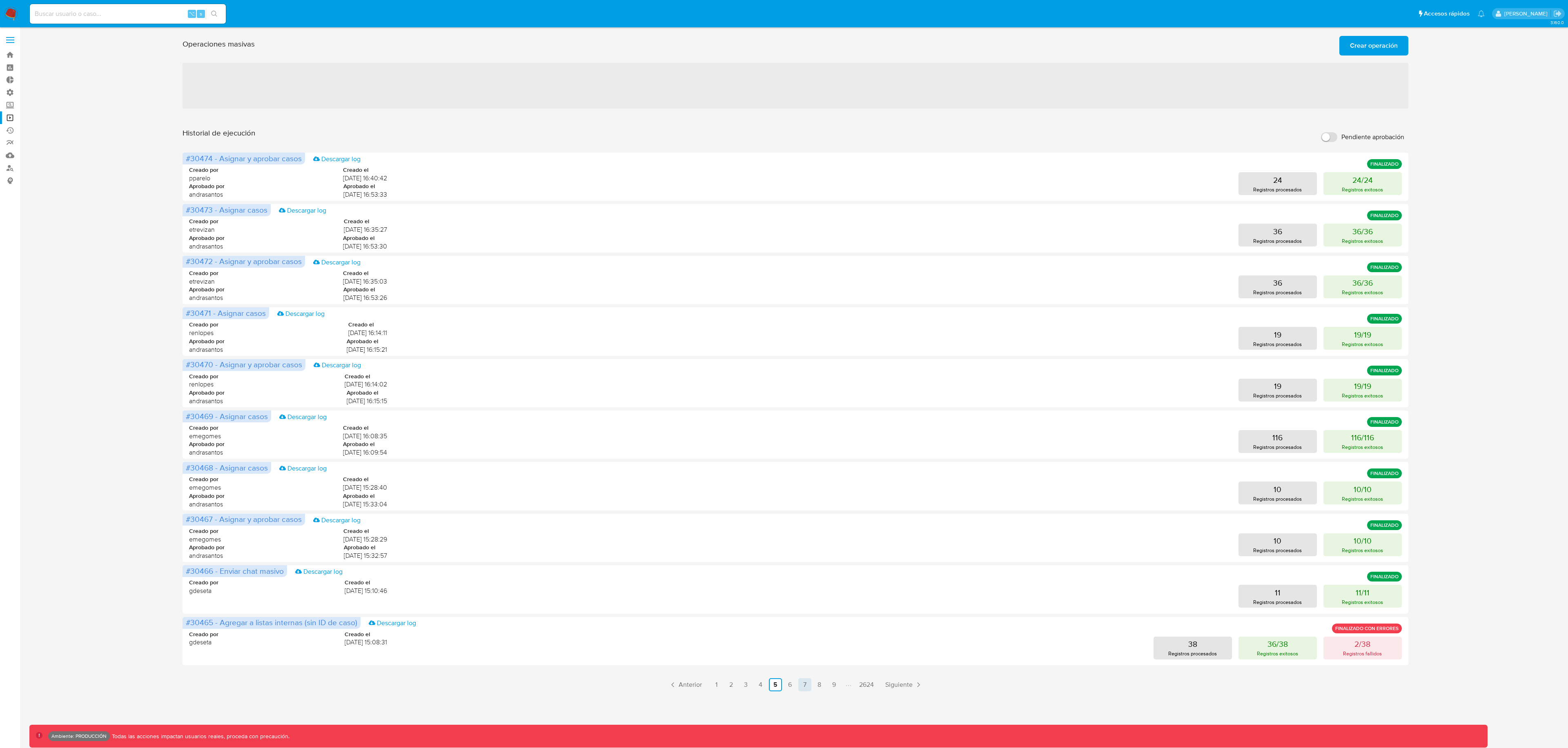
click at [804, 685] on link "7" at bounding box center [804, 685] width 13 height 13
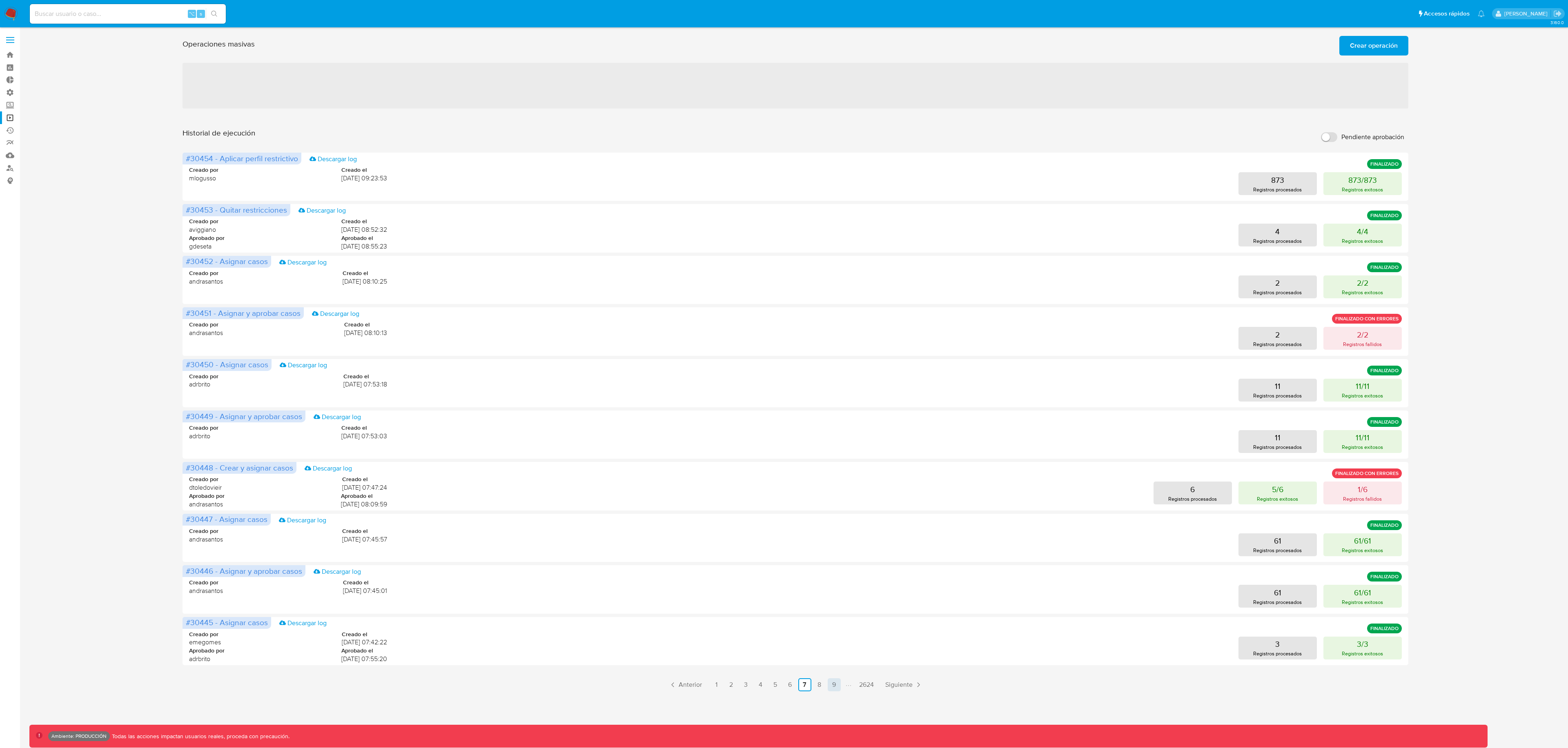
click at [831, 688] on link "9" at bounding box center [834, 685] width 13 height 13
